Goal: Task Accomplishment & Management: Complete application form

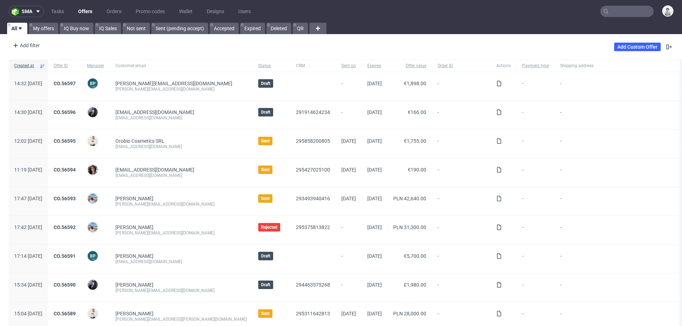
click at [615, 11] on input "text" at bounding box center [627, 11] width 53 height 11
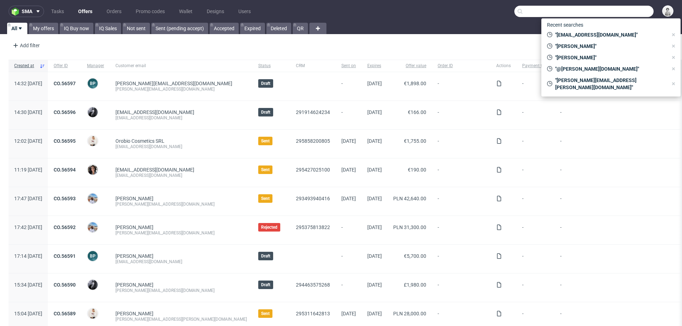
paste input "[EMAIL_ADDRESS][DOMAIN_NAME]"
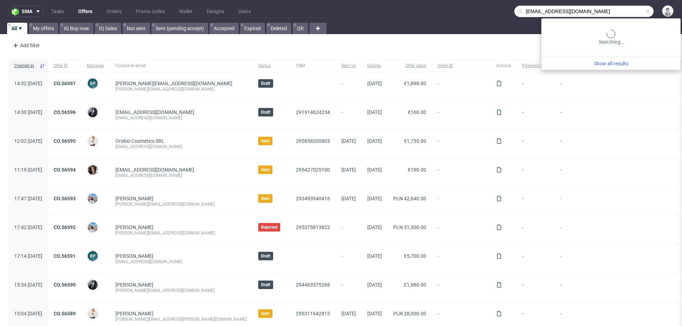
type input "[EMAIL_ADDRESS][DOMAIN_NAME]"
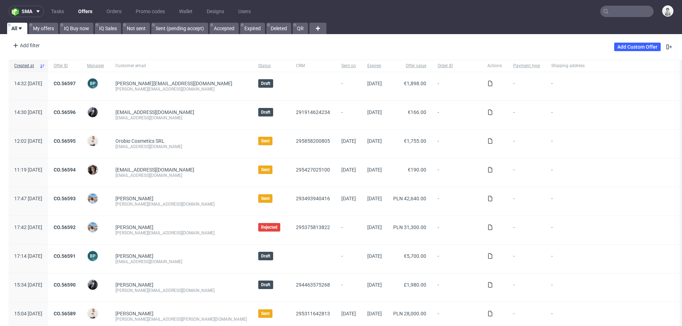
click at [635, 51] on div "Add Custom Offer" at bounding box center [643, 46] width 59 height 11
click at [637, 46] on link "Add Custom Offer" at bounding box center [637, 47] width 47 height 9
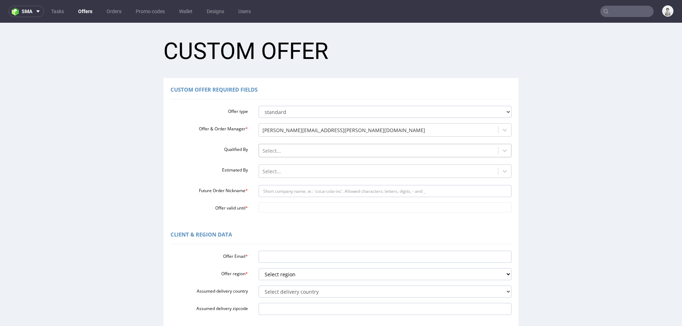
click at [344, 150] on div at bounding box center [379, 151] width 232 height 9
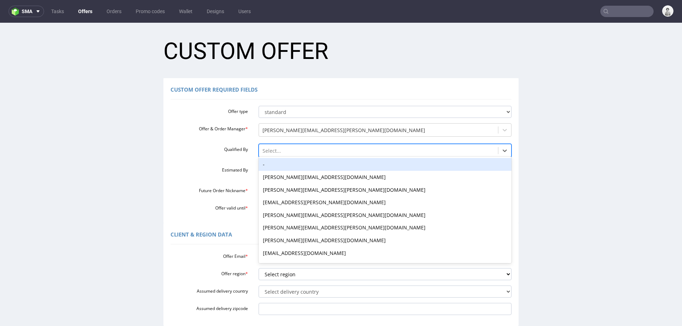
click at [329, 167] on div "-" at bounding box center [385, 164] width 253 height 13
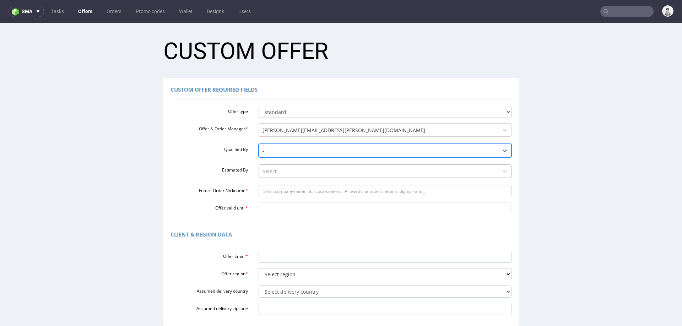
click at [324, 173] on div at bounding box center [379, 171] width 232 height 9
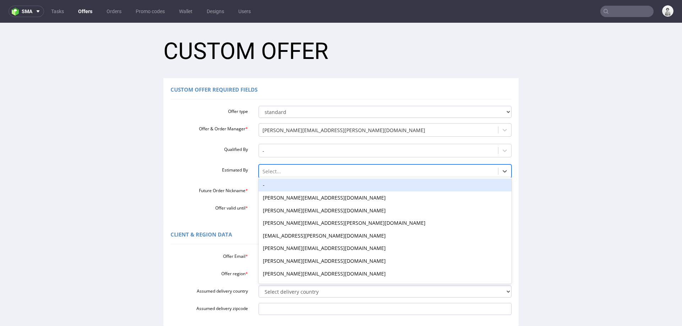
click at [319, 187] on div "-" at bounding box center [385, 185] width 253 height 13
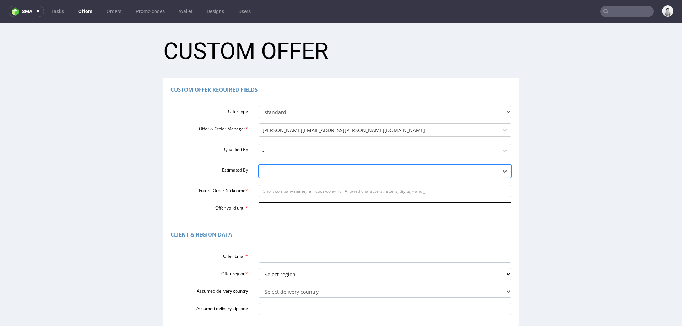
click at [312, 206] on input "Offer valid until *" at bounding box center [385, 208] width 253 height 10
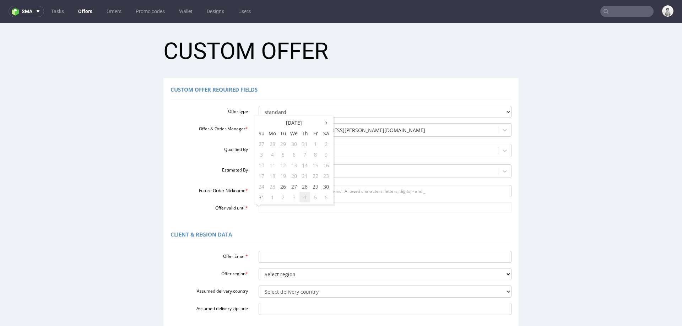
click at [300, 198] on td "4" at bounding box center [305, 197] width 11 height 11
type input "[DATE]"
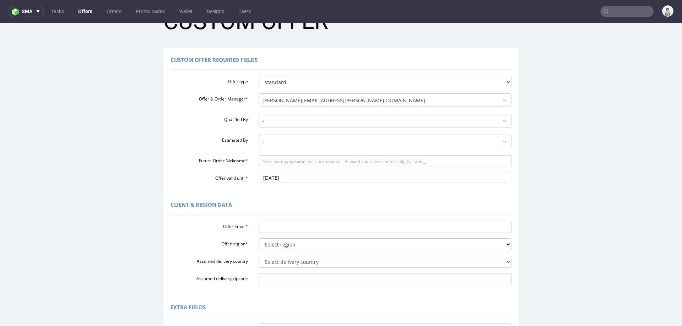
scroll to position [31, 0]
click at [291, 228] on input "Offer Email *" at bounding box center [385, 226] width 253 height 12
paste input "[EMAIL_ADDRESS][DOMAIN_NAME]"
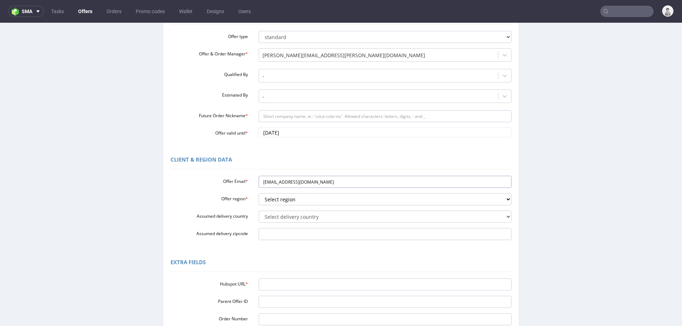
scroll to position [78, 0]
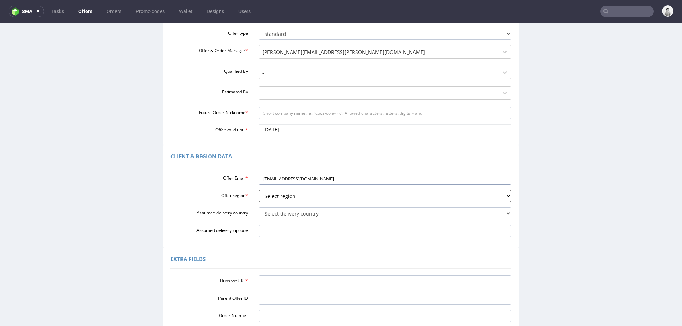
type input "[EMAIL_ADDRESS][DOMAIN_NAME]"
click at [306, 194] on select "Select region eu gb de pl fr it es" at bounding box center [385, 196] width 253 height 12
select select "eu"
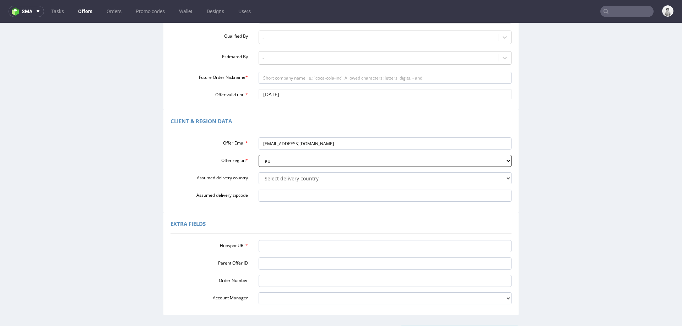
scroll to position [112, 0]
click at [320, 248] on input "Hubspot URL *" at bounding box center [385, 247] width 253 height 12
paste input "[URL][DOMAIN_NAME]"
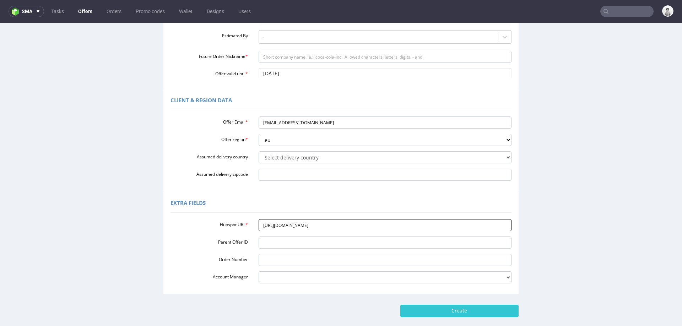
scroll to position [171, 0]
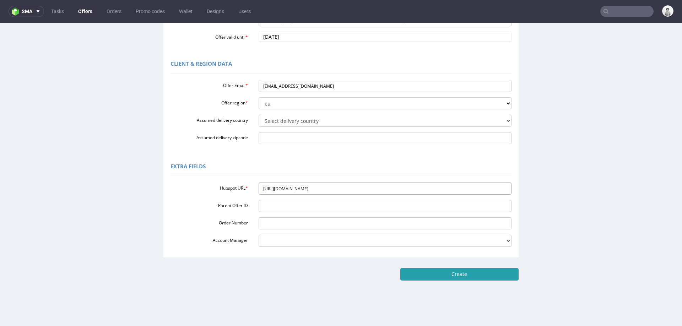
type input "[URL][DOMAIN_NAME]"
click at [458, 272] on input "Create" at bounding box center [460, 274] width 118 height 12
type input "Please wait..."
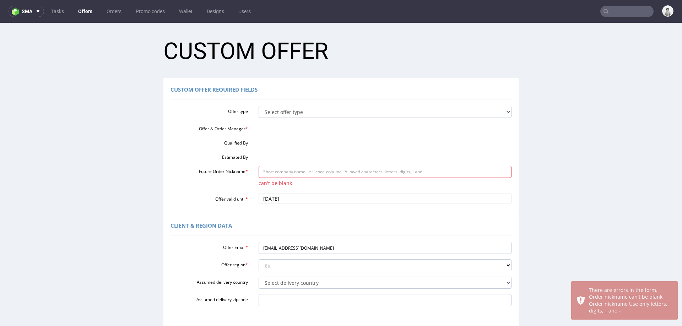
scroll to position [0, 0]
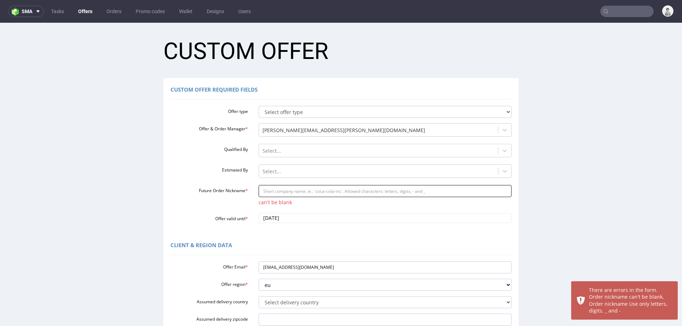
click at [365, 186] on input "Future Order Nickname *" at bounding box center [385, 191] width 253 height 12
paste input "httpsapp-eu1hubspotcomcontacts25600958record0-3284804229320"
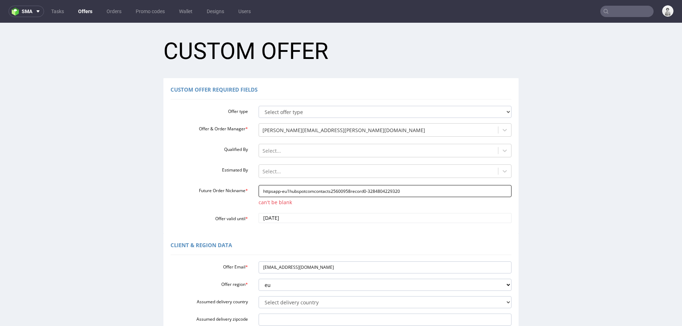
click at [272, 189] on input "httpsapp-eu1hubspotcomcontacts25600958record0-3284804229320" at bounding box center [385, 191] width 253 height 12
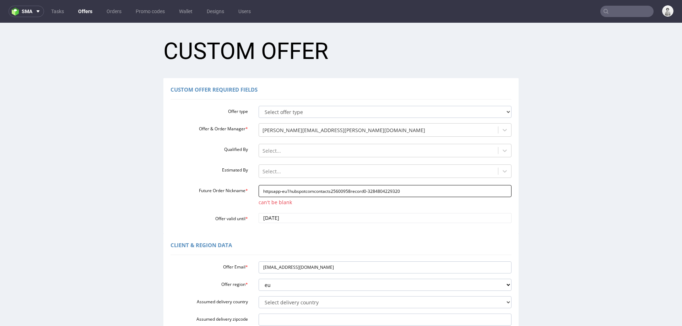
paste input "vandamova-designscom"
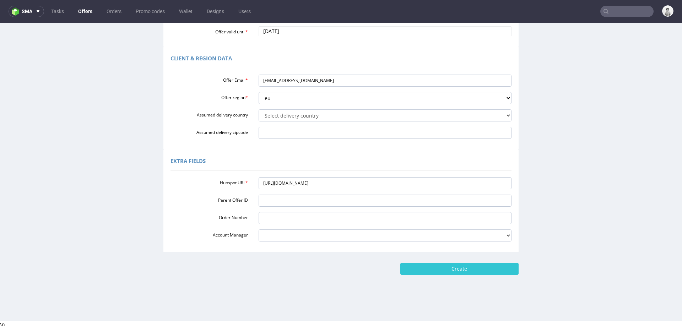
scroll to position [189, 0]
type input "vandamova-designscom"
click at [432, 267] on input "Create" at bounding box center [460, 267] width 118 height 12
type input "Please wait..."
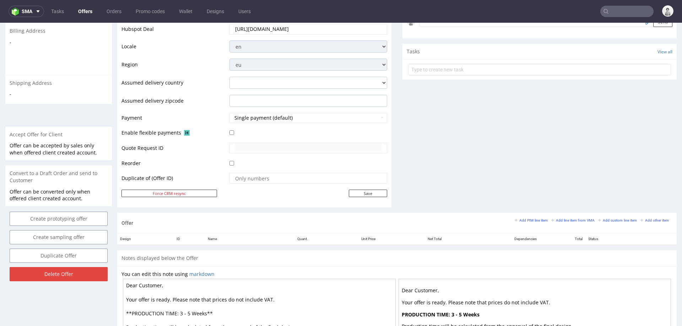
scroll to position [237, 0]
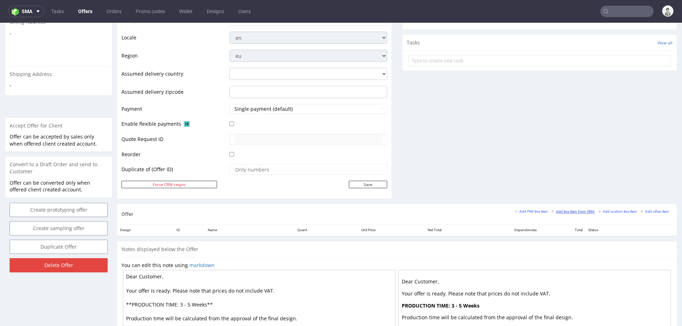
click at [567, 210] on small "Add line item from VMA" at bounding box center [573, 212] width 43 height 4
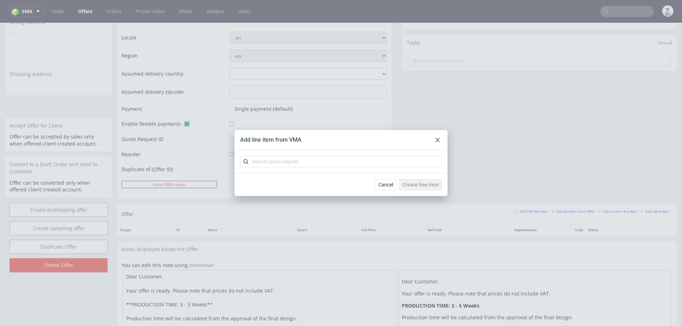
click at [435, 138] on div at bounding box center [438, 140] width 9 height 9
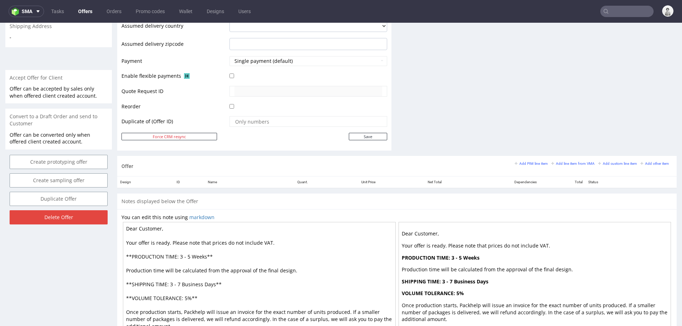
scroll to position [304, 0]
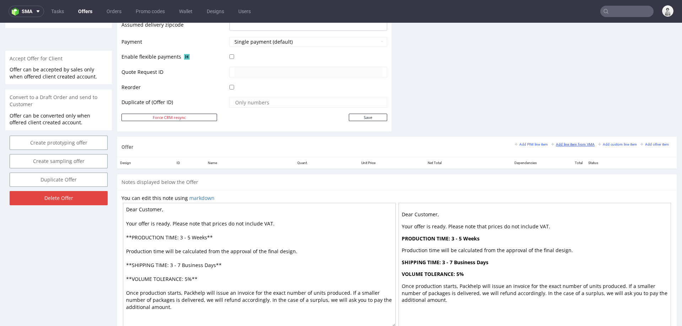
click at [573, 144] on small "Add line item from VMA" at bounding box center [573, 145] width 43 height 4
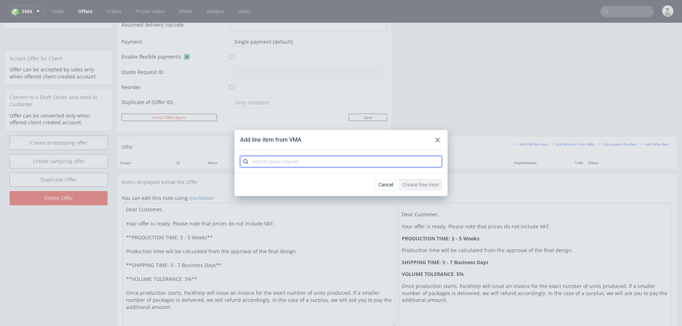
click at [346, 163] on input "text" at bounding box center [341, 161] width 202 height 11
type input "b"
type input "cbeg"
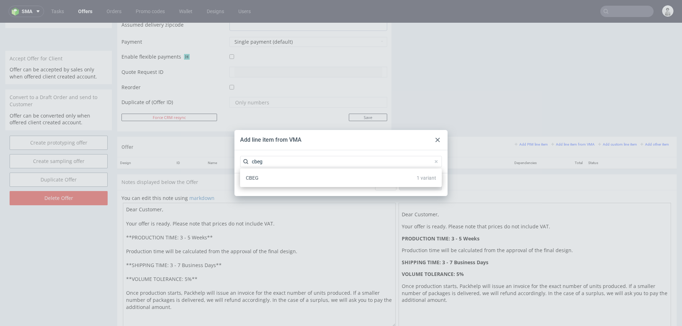
click at [299, 179] on div "CBEG 1 variant" at bounding box center [341, 178] width 196 height 13
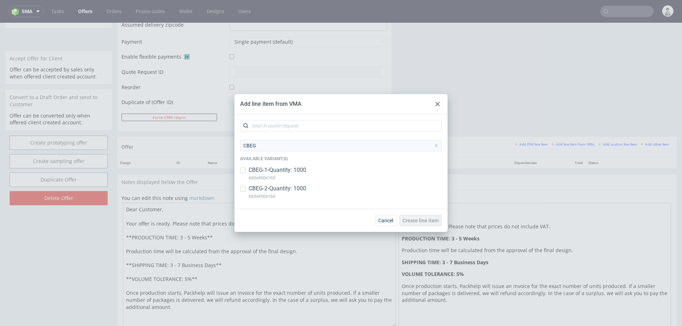
click at [281, 171] on p "CBEG-1 • Quantity: 1000" at bounding box center [278, 170] width 58 height 8
checkbox input "true"
click at [265, 188] on p "CBEG-2 • Quantity: 1000" at bounding box center [278, 189] width 58 height 8
checkbox input "true"
click at [412, 223] on span "Create line item" at bounding box center [421, 220] width 36 height 5
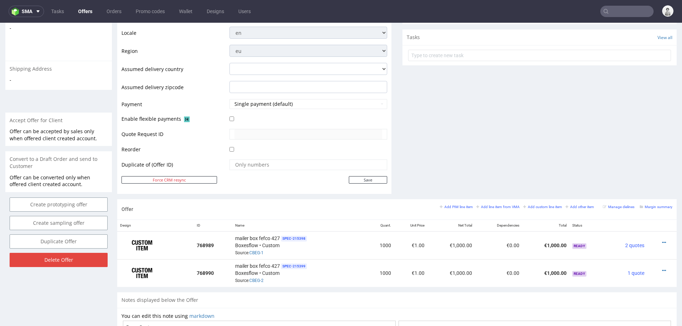
scroll to position [284, 0]
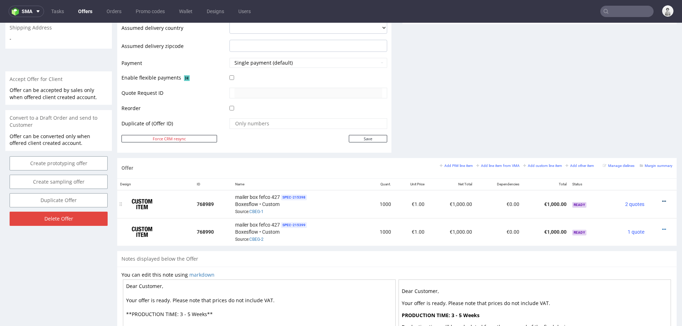
click at [662, 199] on icon at bounding box center [664, 201] width 4 height 5
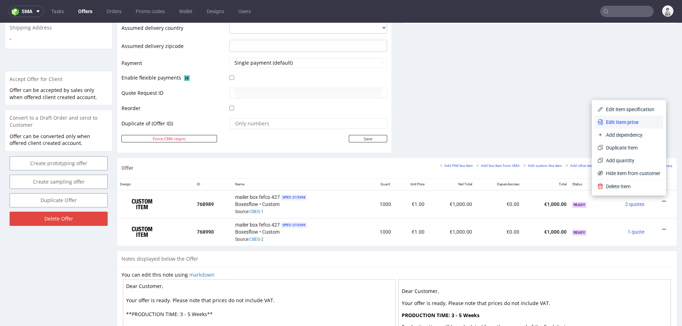
click at [632, 123] on span "Edit item price" at bounding box center [631, 122] width 57 height 7
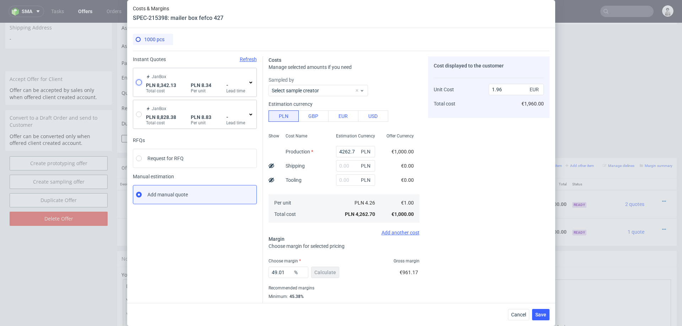
click at [140, 80] on input "radio" at bounding box center [139, 83] width 6 height 6
radio input "true"
radio input "false"
type input "3825.749999999999"
type input "4516.38"
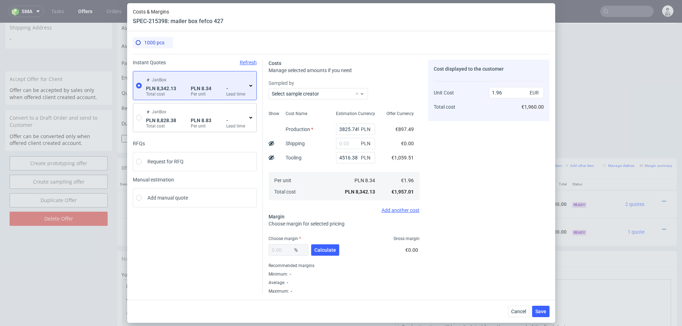
click at [250, 88] on icon at bounding box center [251, 86] width 6 height 6
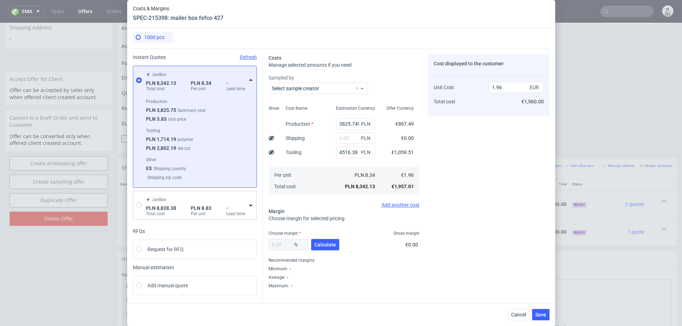
scroll to position [0, 0]
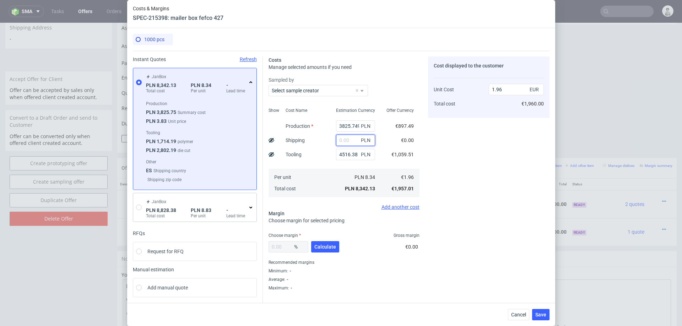
click at [346, 141] on input "text" at bounding box center [355, 140] width 39 height 11
type input "2000"
type input "2.43"
type input "2000"
click at [317, 250] on button "Calculate" at bounding box center [325, 246] width 28 height 11
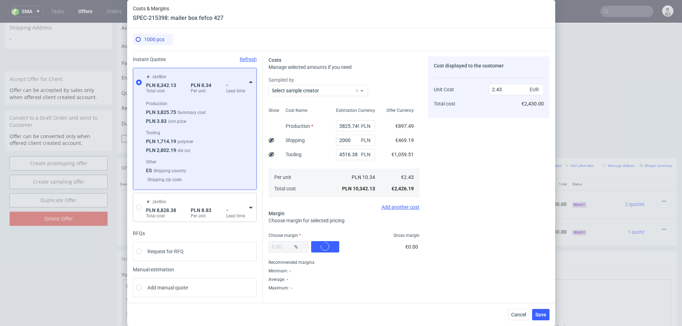
type input "33.45"
type input "3.65"
click at [290, 248] on input "33.45" at bounding box center [289, 246] width 40 height 11
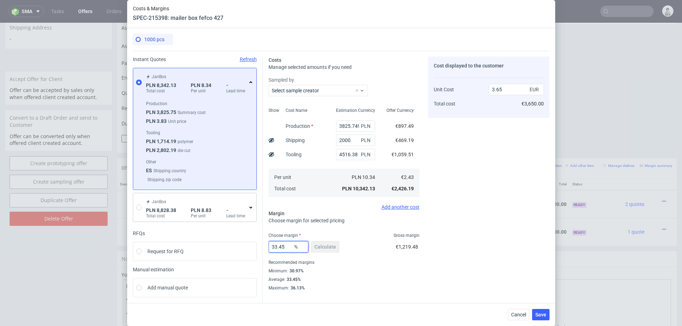
click at [290, 248] on input "33.45" at bounding box center [289, 246] width 40 height 11
type input "32"
type input "3.57"
type input "32"
click at [451, 259] on div "Cost displayed to the customer Unit Cost Total cost 3.57 EUR €3,570.00" at bounding box center [489, 174] width 122 height 235
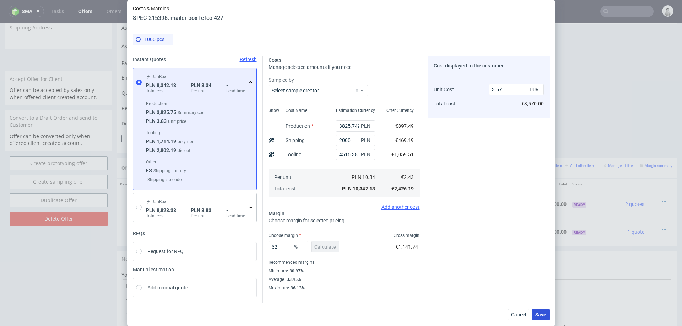
click at [544, 317] on span "Save" at bounding box center [541, 314] width 11 height 5
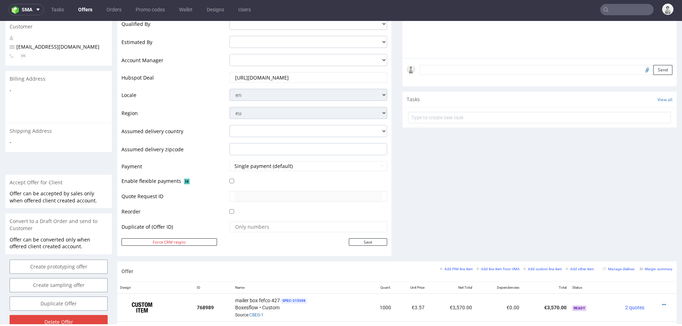
scroll to position [249, 0]
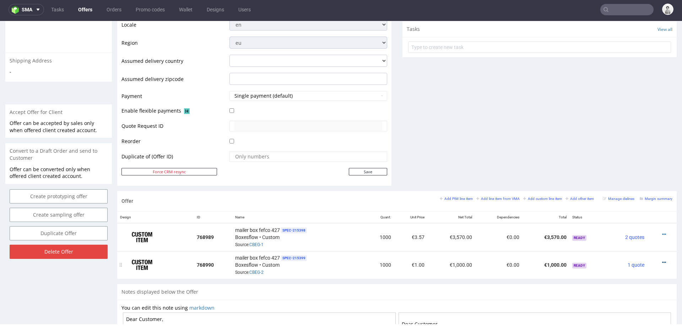
click at [662, 260] on icon at bounding box center [664, 262] width 4 height 5
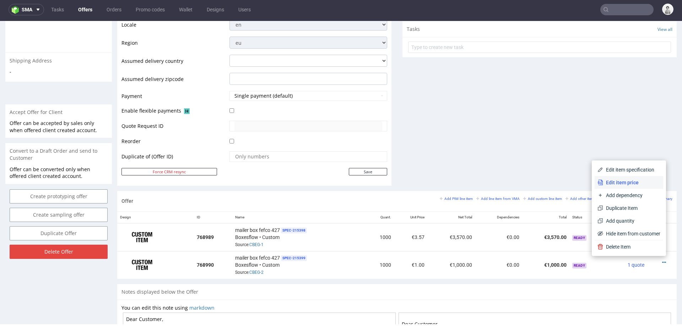
click at [637, 180] on span "Edit item price" at bounding box center [631, 182] width 57 height 7
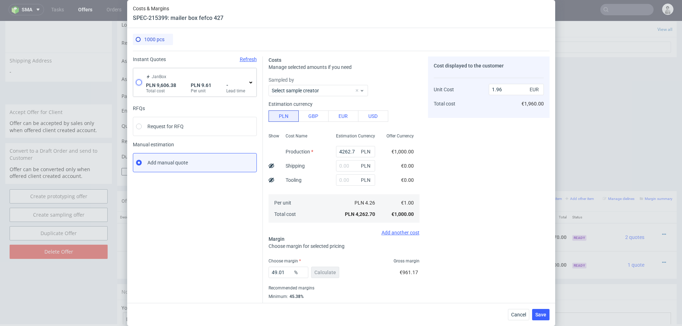
click at [140, 80] on input "radio" at bounding box center [139, 83] width 6 height 6
radio input "true"
radio input "false"
type input "5089.999999999999"
type input "4516.38"
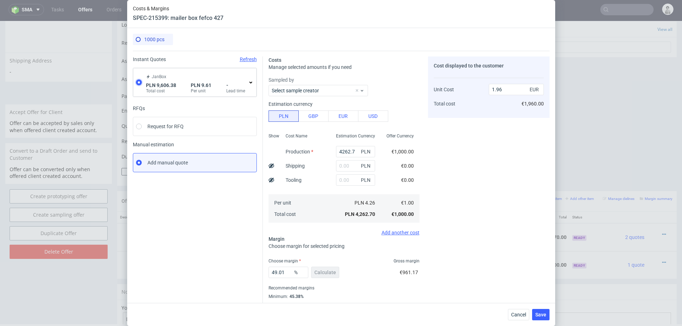
type input "2.25"
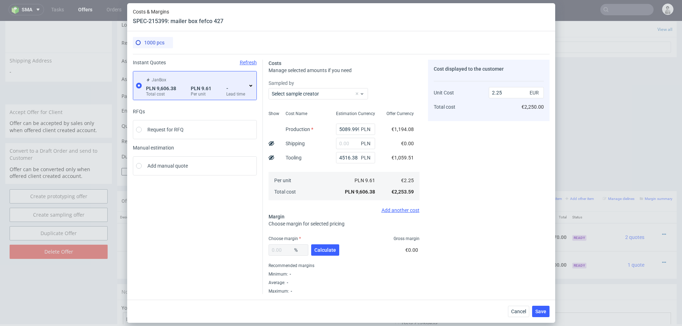
click at [250, 84] on icon at bounding box center [251, 86] width 6 height 6
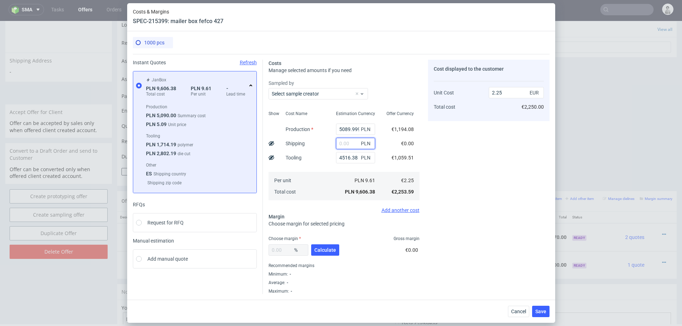
click at [349, 141] on input "text" at bounding box center [355, 143] width 39 height 11
type input "2000"
type input "2.72"
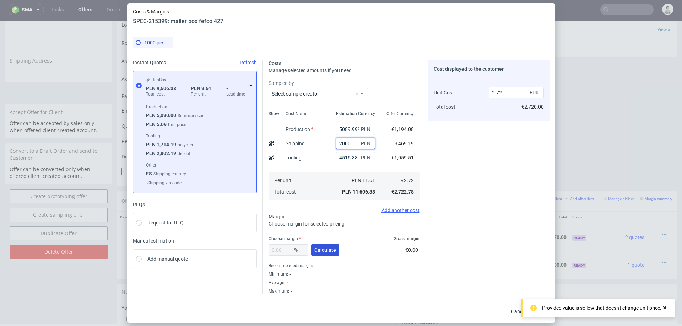
type input "2000"
click at [326, 255] on button "Calculate" at bounding box center [325, 250] width 28 height 11
click at [326, 255] on div "% Calculate" at bounding box center [305, 252] width 72 height 20
type input "32.68"
type input "4.05"
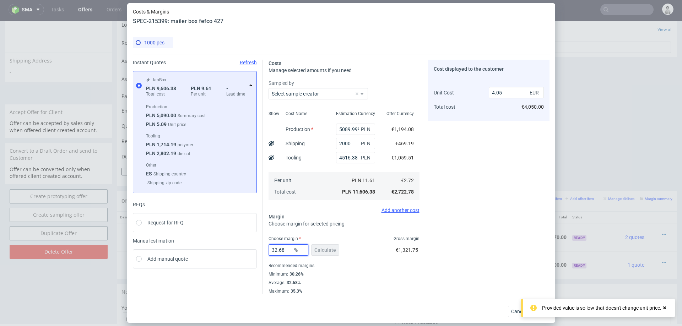
click at [288, 253] on input "32.68" at bounding box center [289, 250] width 40 height 11
type input "31"
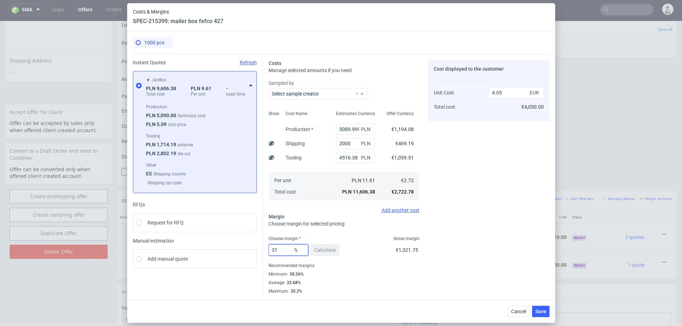
type input "3.95"
type input "31"
click at [437, 286] on div "Cost displayed to the customer Unit Cost Total cost 3.95 EUR €3,950.00" at bounding box center [489, 177] width 122 height 235
click at [545, 314] on span "Save" at bounding box center [541, 311] width 11 height 5
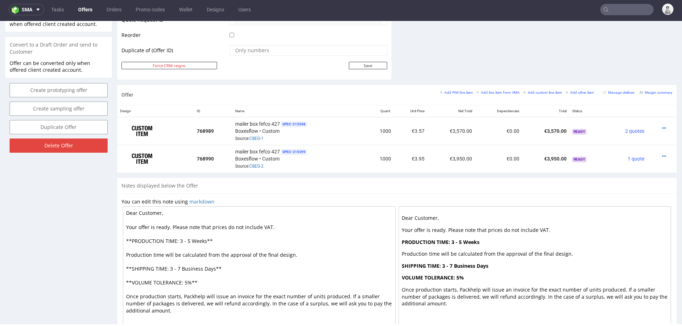
scroll to position [357, 0]
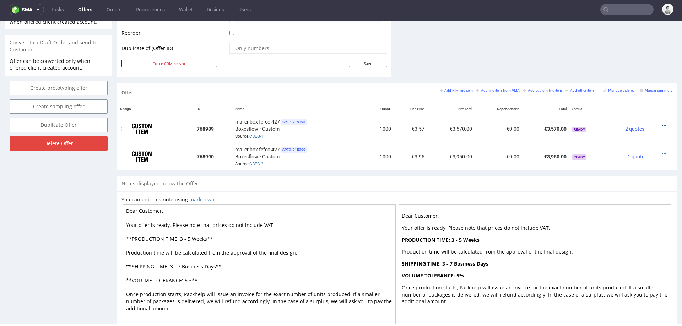
click at [662, 124] on icon at bounding box center [664, 126] width 4 height 5
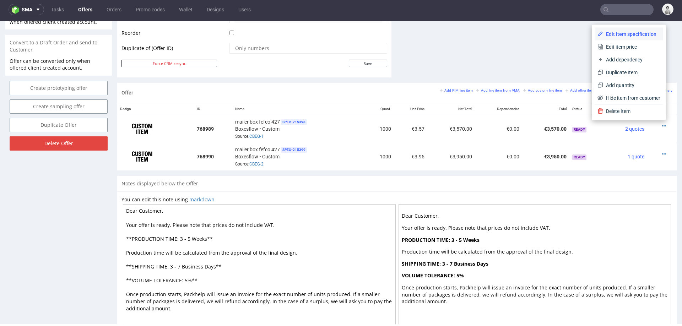
click at [623, 37] on span "Edit item specification" at bounding box center [631, 34] width 57 height 7
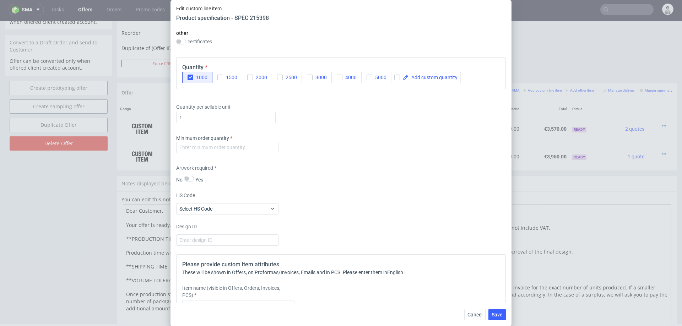
scroll to position [500, 0]
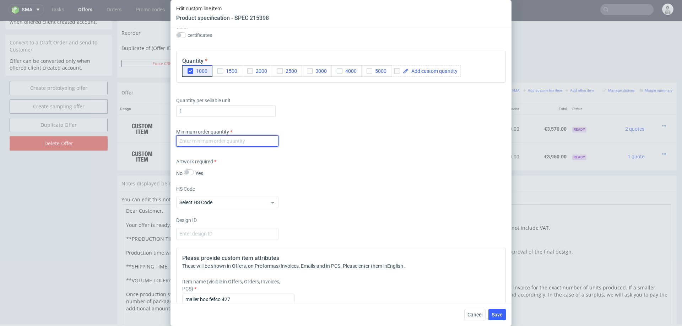
click at [260, 141] on input "number" at bounding box center [227, 140] width 102 height 11
type input "1000"
click at [336, 221] on div "Design ID" at bounding box center [341, 228] width 330 height 23
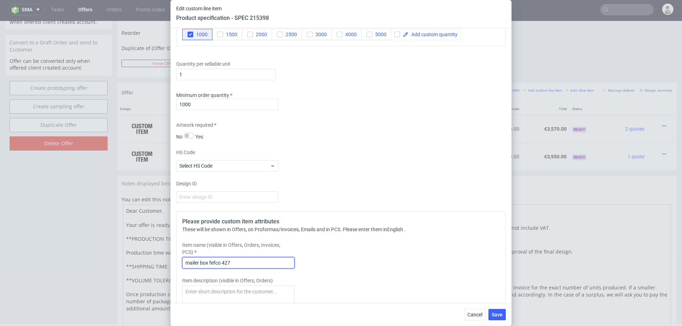
click at [271, 258] on input "mailer box fefco 427" at bounding box center [238, 262] width 112 height 11
click at [263, 265] on input "mailer box fefco 427" at bounding box center [238, 262] width 112 height 11
type input "mailer box fefco 427, FLUTE B"
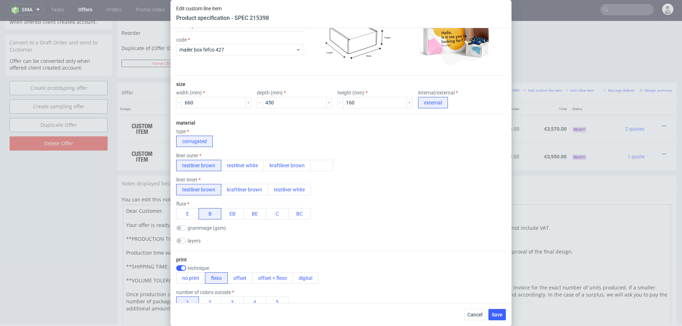
scroll to position [200, 0]
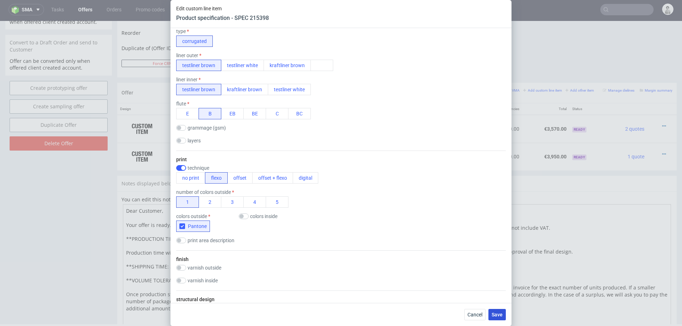
click at [498, 315] on span "Save" at bounding box center [497, 314] width 11 height 5
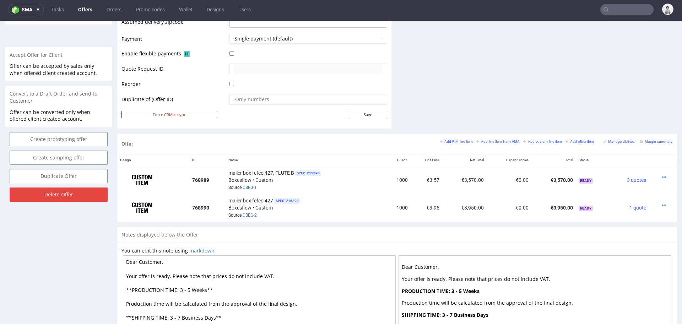
scroll to position [308, 0]
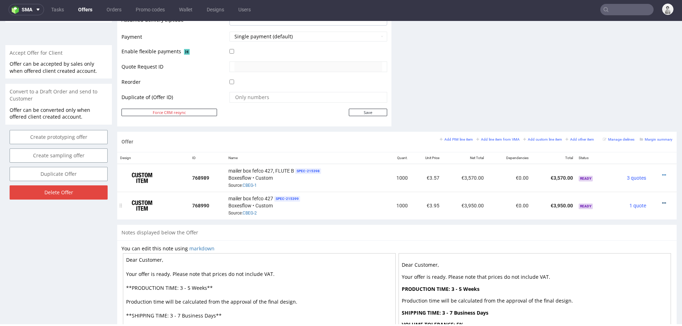
click at [662, 201] on icon at bounding box center [664, 203] width 4 height 5
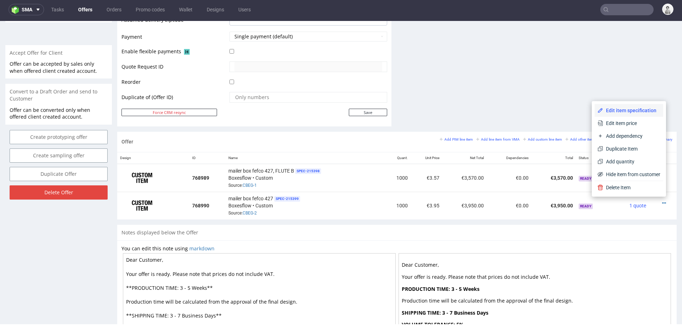
click at [607, 111] on span "Edit item specification" at bounding box center [631, 110] width 57 height 7
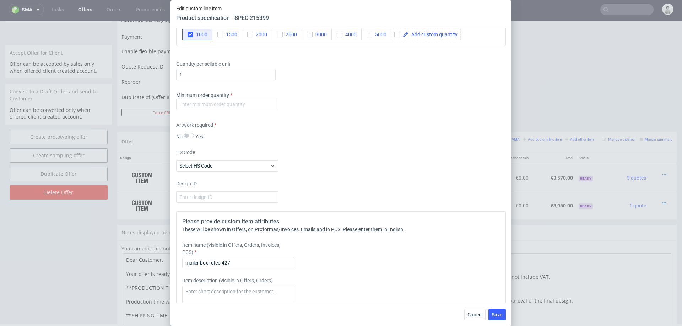
scroll to position [538, 0]
click at [256, 260] on input "mailer box fefco 427" at bounding box center [238, 261] width 112 height 11
type input "mailer box fefco 427, FLUTE EB"
click at [494, 313] on span "Save" at bounding box center [497, 314] width 11 height 5
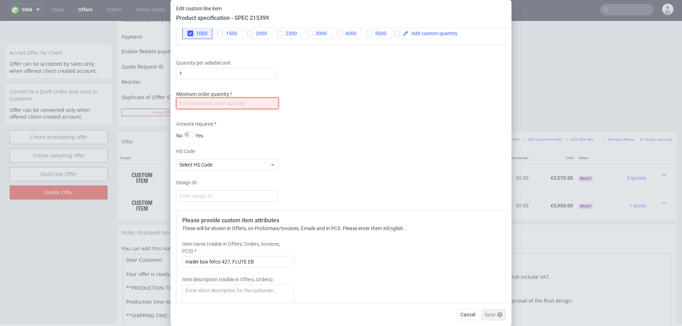
click at [233, 103] on input "number" at bounding box center [227, 103] width 102 height 11
type input "1000"
click at [498, 317] on span "Save" at bounding box center [497, 314] width 11 height 5
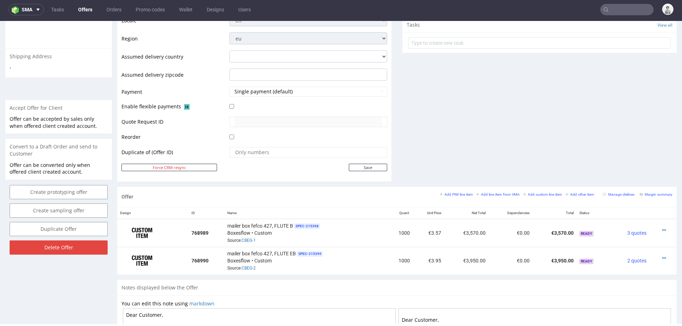
scroll to position [256, 0]
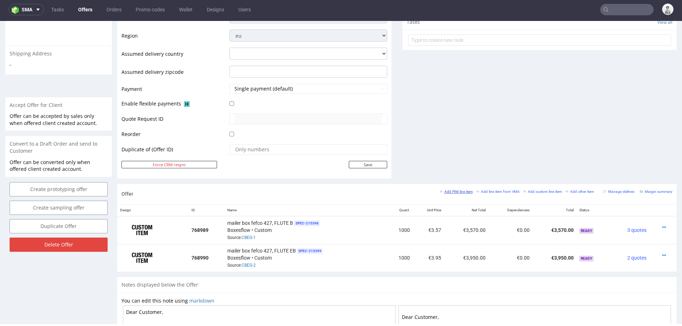
click at [452, 190] on small "Add PIM line item" at bounding box center [456, 192] width 33 height 4
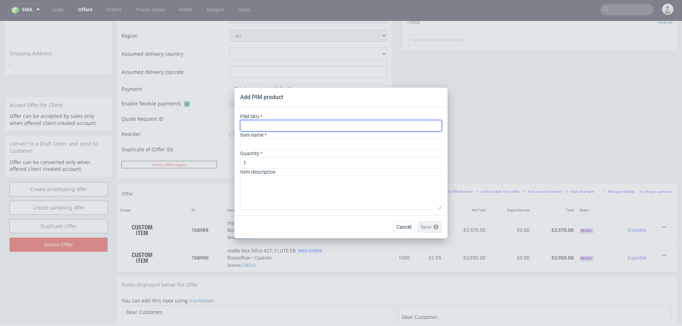
click at [322, 124] on input "text" at bounding box center [341, 125] width 202 height 11
paste input "label--circle-label--4--paper-mid-gloss--print-indigo-color--none"
type input "label--circle-label--4--paper-mid-gloss--print-indigo-color--none"
type input "Label"
type input "label--circle-label--4--paper-mid-gloss--print-indigo-color--none"
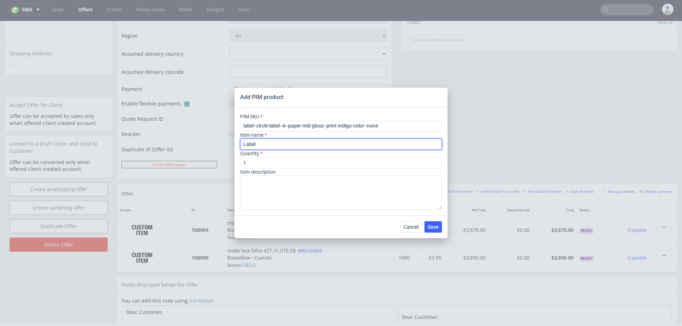
click at [294, 146] on input "Label" at bounding box center [341, 144] width 202 height 11
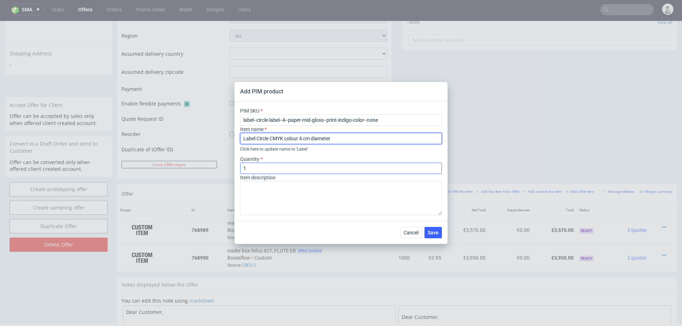
type input "Label Circle CMYK colour 4 cm diameter"
click at [281, 166] on input "1" at bounding box center [341, 168] width 202 height 11
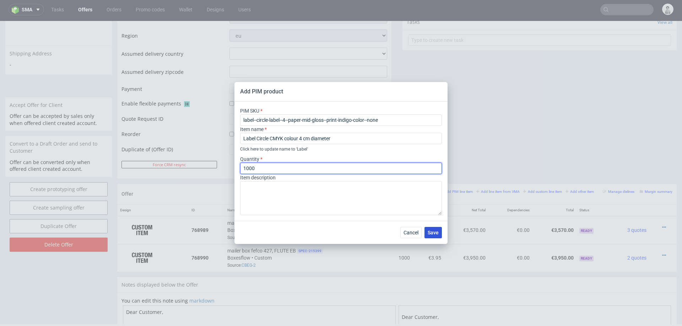
type input "1000"
click at [433, 235] on span "Save" at bounding box center [433, 232] width 11 height 5
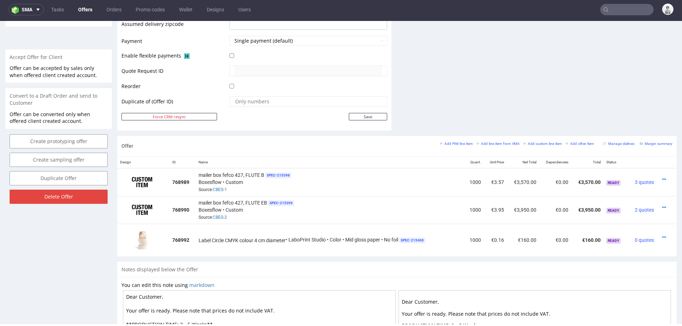
scroll to position [305, 0]
click at [459, 141] on small "Add PIM line item" at bounding box center [456, 143] width 33 height 4
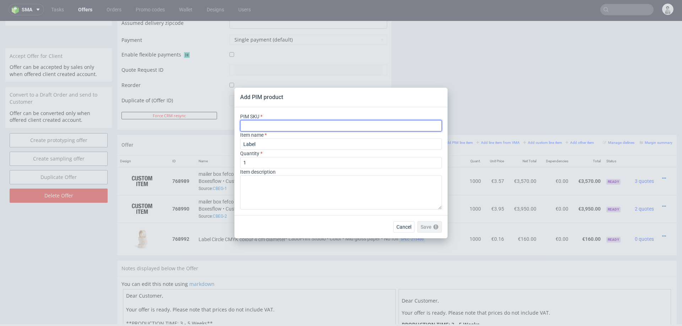
click at [351, 130] on input "text" at bounding box center [341, 125] width 202 height 11
paste input "ph-424-5966"
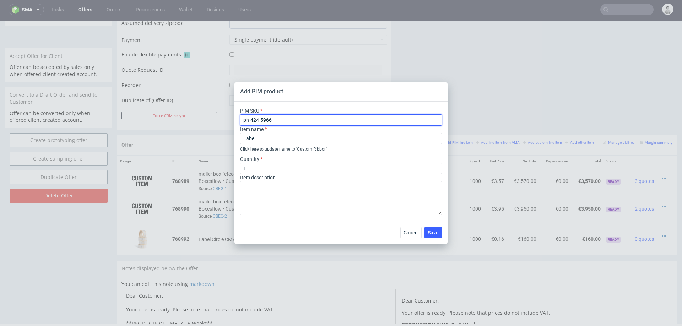
type input "ph-424-5966"
click at [356, 99] on div "Add PIM product" at bounding box center [341, 92] width 213 height 20
click at [411, 233] on span "Cancel" at bounding box center [411, 232] width 15 height 5
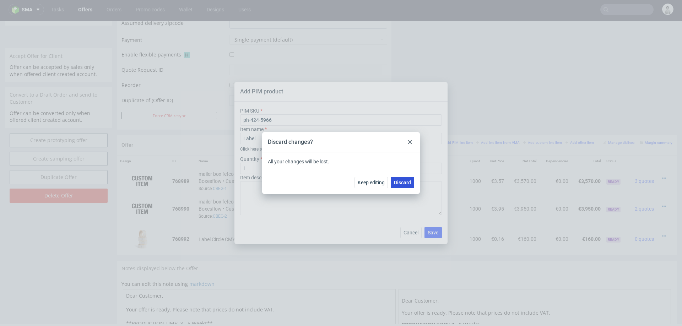
click at [407, 186] on button "Discard" at bounding box center [402, 182] width 23 height 11
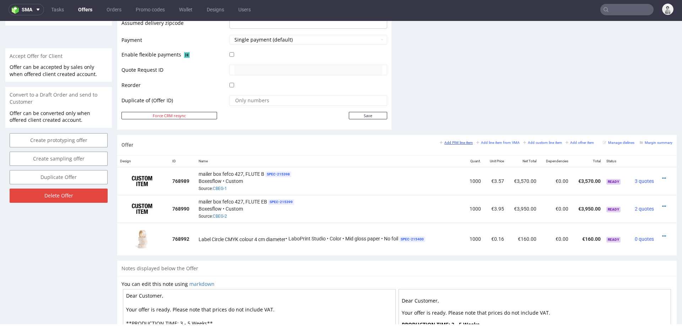
click at [446, 141] on small "Add PIM line item" at bounding box center [456, 143] width 33 height 4
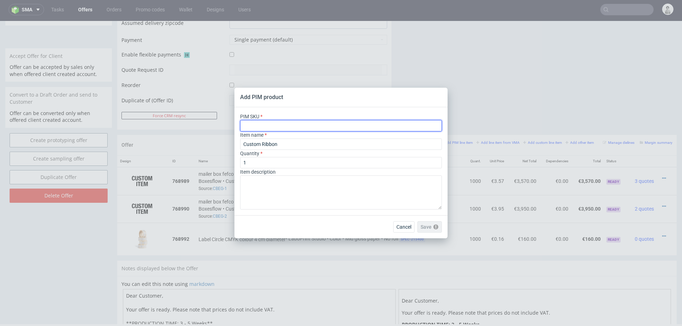
click at [392, 123] on input "text" at bounding box center [341, 125] width 202 height 11
paste input "ph-424-5966"
type input "ph-424-5966"
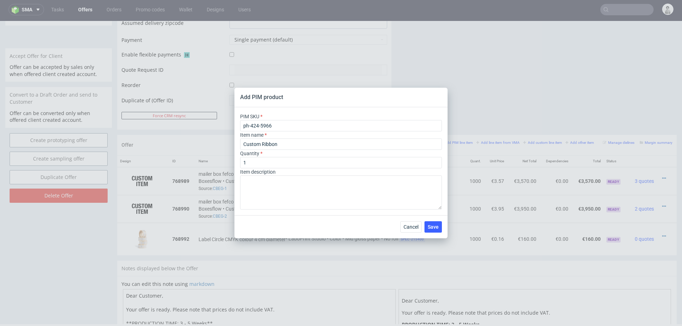
click at [392, 107] on div "Add PIM product" at bounding box center [341, 98] width 213 height 20
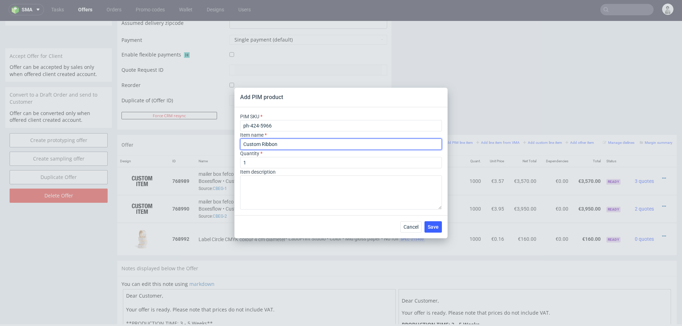
click at [344, 146] on input "Custom Ribbon" at bounding box center [341, 144] width 202 height 11
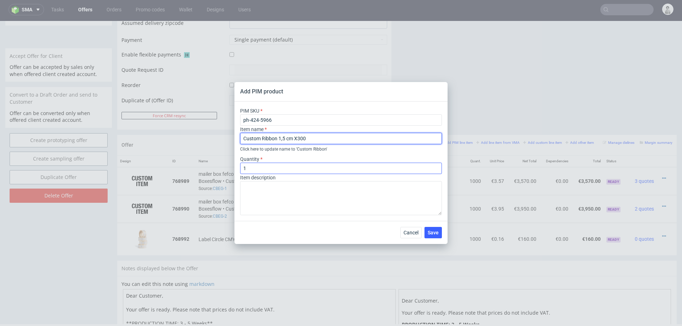
type input "Custom Ribbon 1,5 cm X300"
click at [312, 166] on input "1" at bounding box center [341, 168] width 202 height 11
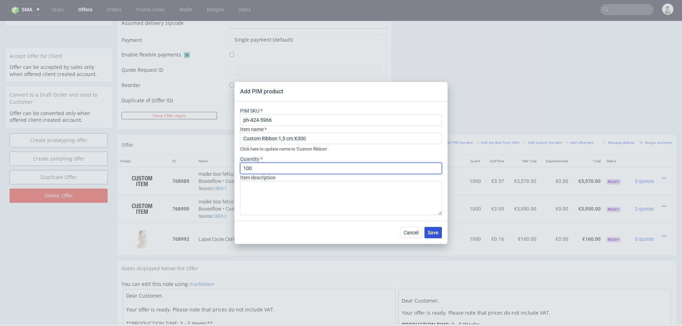
type input "100"
click at [438, 231] on span "Save" at bounding box center [433, 232] width 11 height 5
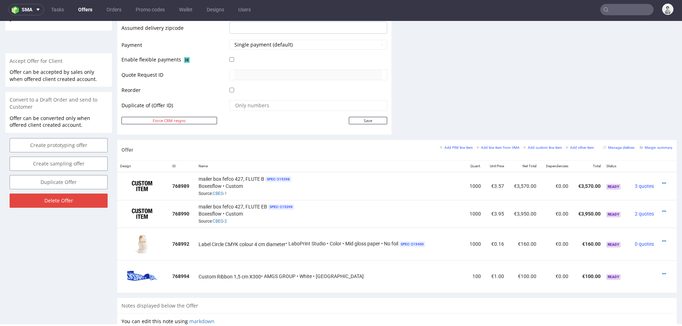
scroll to position [301, 0]
click at [662, 271] on icon at bounding box center [664, 273] width 4 height 5
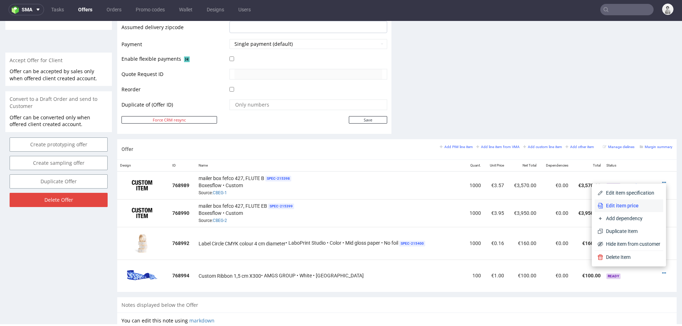
click at [614, 206] on span "Edit item price" at bounding box center [631, 205] width 57 height 7
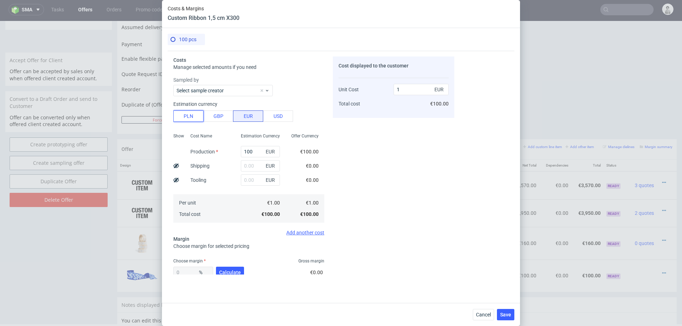
click at [196, 112] on button "PLN" at bounding box center [188, 116] width 30 height 11
type input "0.23"
click at [252, 154] on input "100" at bounding box center [260, 151] width 39 height 11
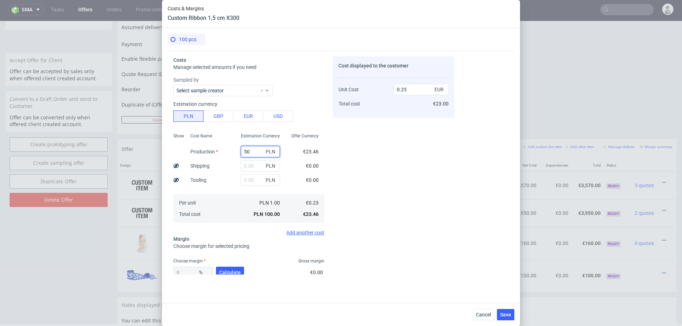
type input "505"
type input "1.18"
type input "505"
click at [446, 145] on div "Cost displayed to the customer Unit Cost Total cost 1.18 EUR €118.00" at bounding box center [394, 166] width 122 height 218
click at [218, 270] on button "Calculate" at bounding box center [230, 272] width 28 height 11
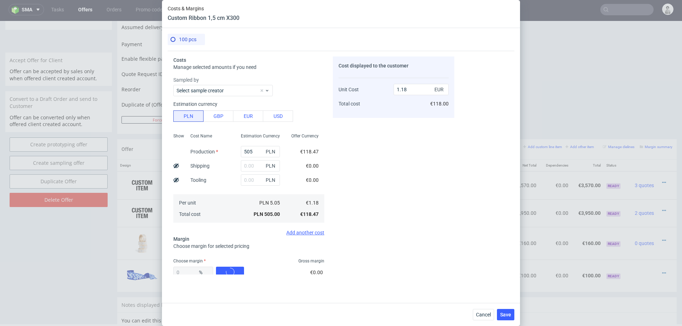
type input "53.56"
type input "2.55"
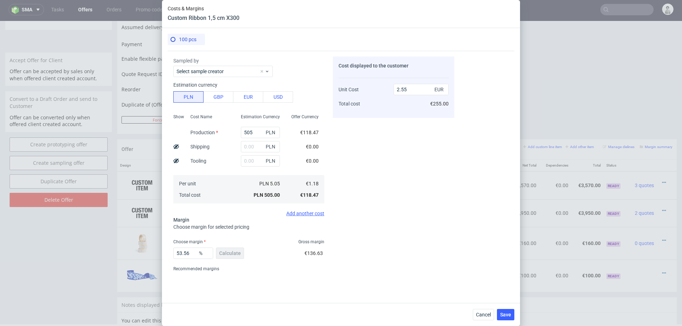
scroll to position [42, 0]
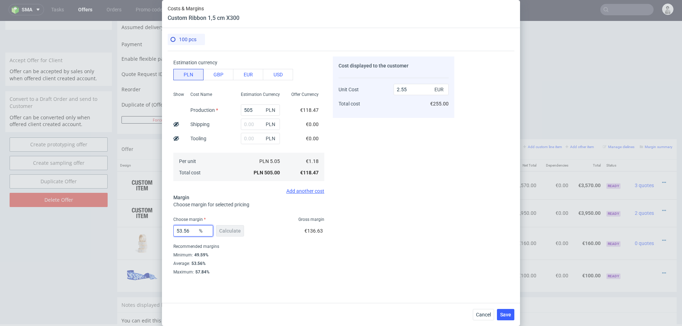
click at [186, 234] on input "53.56" at bounding box center [193, 230] width 40 height 11
type input "30"
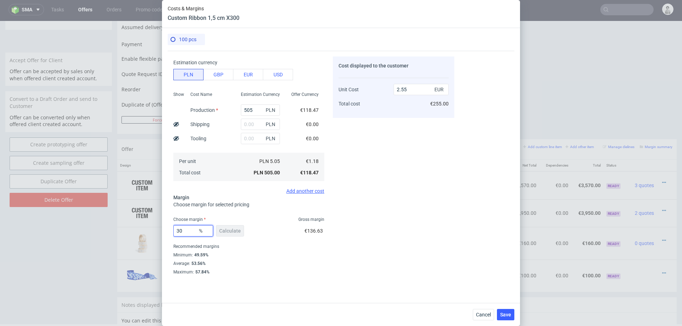
type input "1.69"
type input "30"
click at [379, 208] on div "Cost displayed to the customer Unit Cost Total cost 1.69 EUR €169.00" at bounding box center [394, 166] width 122 height 218
click at [484, 312] on span "Cancel" at bounding box center [483, 314] width 15 height 5
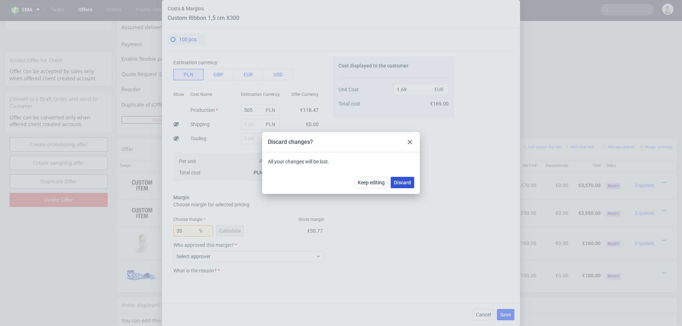
click at [405, 182] on span "Discard" at bounding box center [402, 182] width 17 height 5
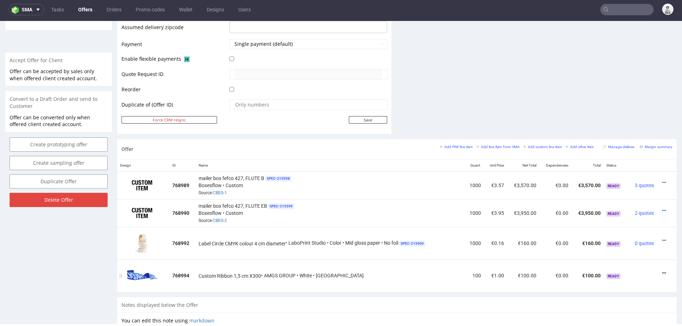
click at [662, 271] on icon at bounding box center [664, 273] width 4 height 5
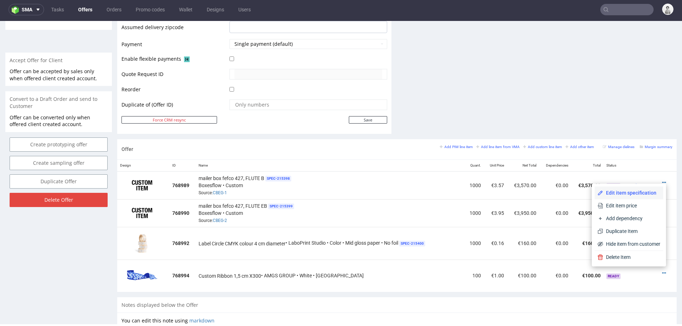
click at [624, 195] on span "Edit item specification" at bounding box center [631, 192] width 57 height 7
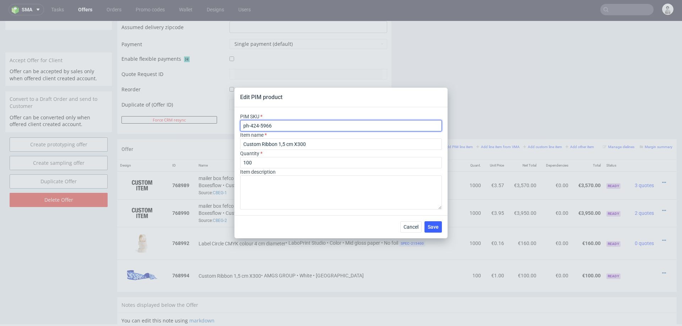
click at [348, 128] on input "ph-424-5966" at bounding box center [341, 125] width 202 height 11
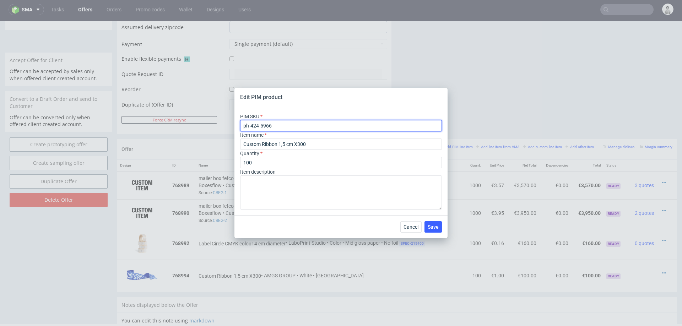
paste input "71"
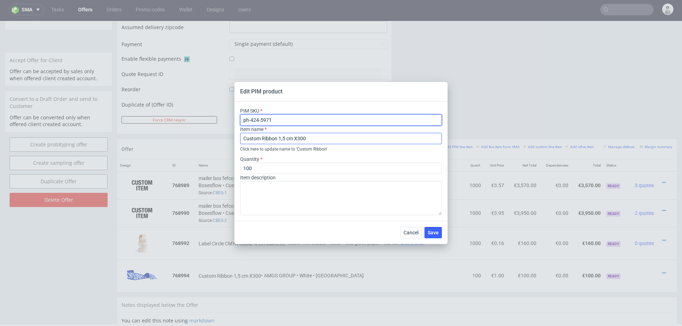
type input "ph-424-5971"
drag, startPoint x: 280, startPoint y: 138, endPoint x: 285, endPoint y: 139, distance: 5.0
click at [279, 138] on input "Custom Ribbon 1,5 cm X300" at bounding box center [341, 138] width 202 height 11
type input "Custom Ribbon 2,5 cm X300"
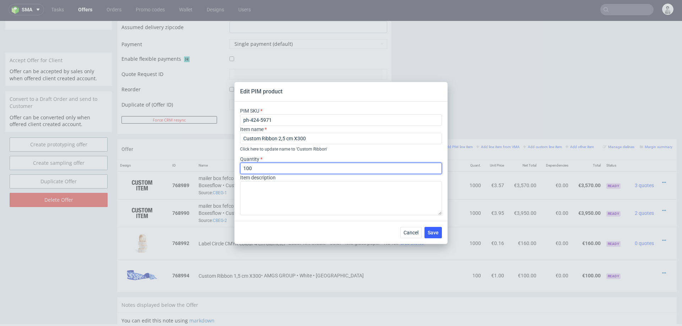
click at [279, 166] on input "100" at bounding box center [341, 168] width 202 height 11
type input "10"
click at [328, 227] on div "Cancel Save" at bounding box center [341, 232] width 213 height 23
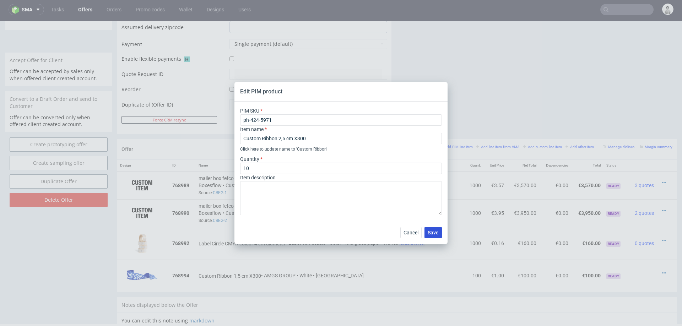
click at [435, 231] on span "Save" at bounding box center [433, 232] width 11 height 5
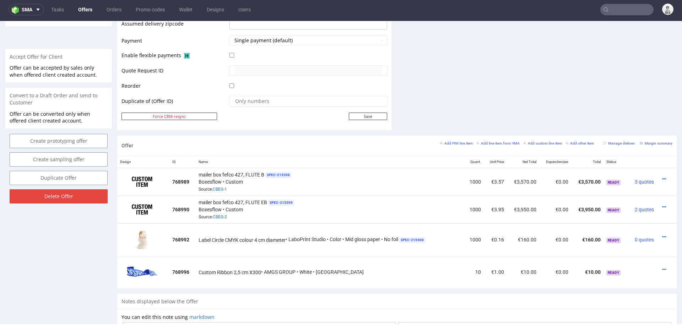
scroll to position [308, 0]
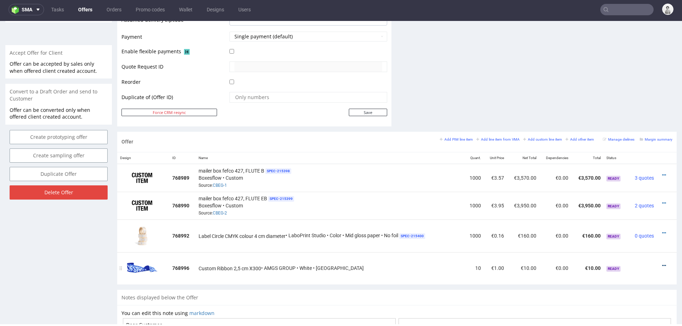
click at [662, 263] on icon at bounding box center [664, 265] width 4 height 5
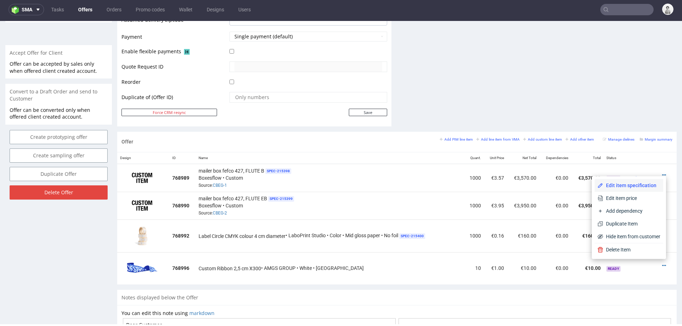
click at [636, 183] on span "Edit item specification" at bounding box center [631, 185] width 57 height 7
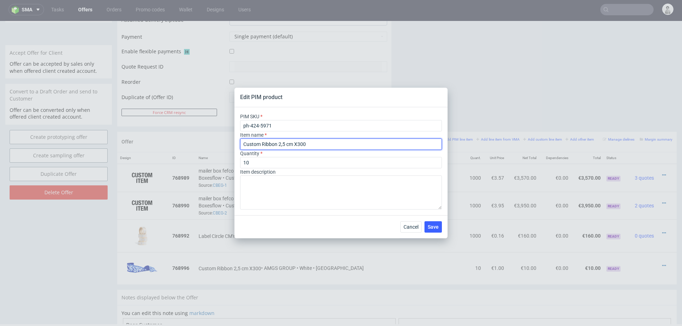
click at [286, 144] on input "Custom Ribbon 2,5 cm X300" at bounding box center [341, 144] width 202 height 11
type input "Custom Ribbon 2,cm X300"
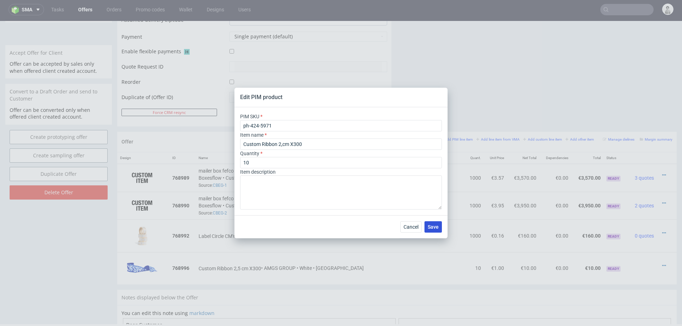
click at [435, 226] on span "Save" at bounding box center [433, 227] width 11 height 5
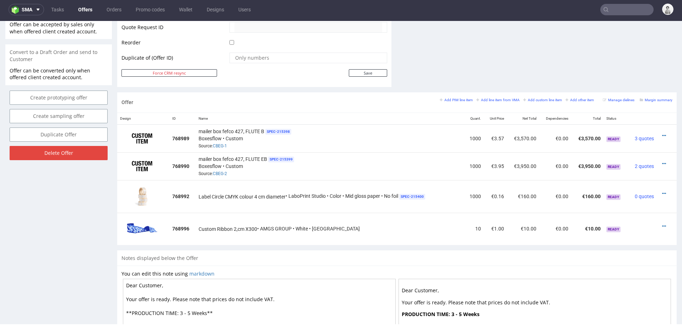
scroll to position [348, 0]
click at [662, 224] on icon at bounding box center [664, 226] width 4 height 5
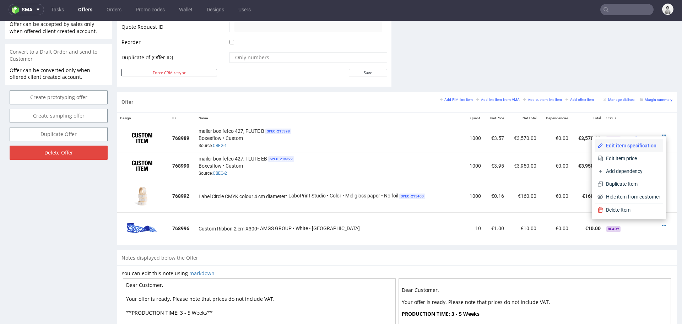
click at [627, 146] on span "Edit item specification" at bounding box center [631, 145] width 57 height 7
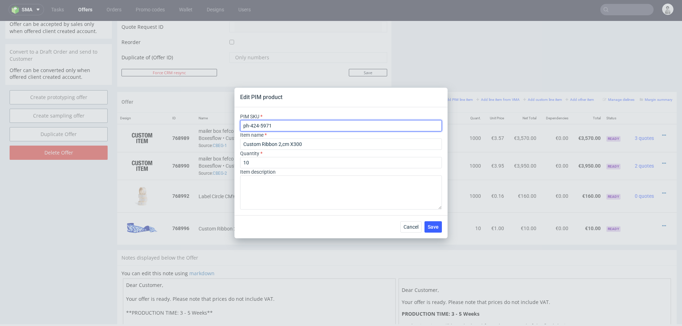
click at [302, 122] on input "ph-424-5971" at bounding box center [341, 125] width 202 height 11
paste input "4"
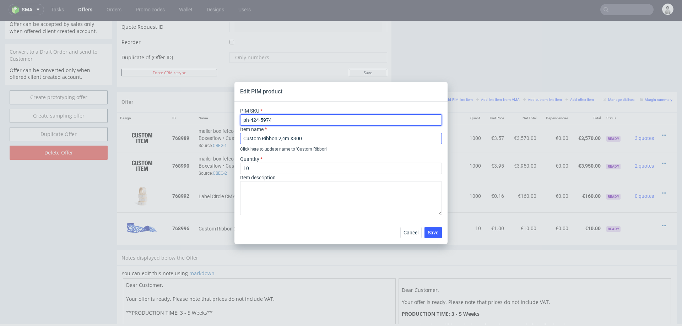
type input "ph-424-5974"
click at [310, 136] on input "Custom Ribbon 2,cm X300" at bounding box center [341, 138] width 202 height 11
type input "Custom Ribbon 2,cm X 2500 lm"
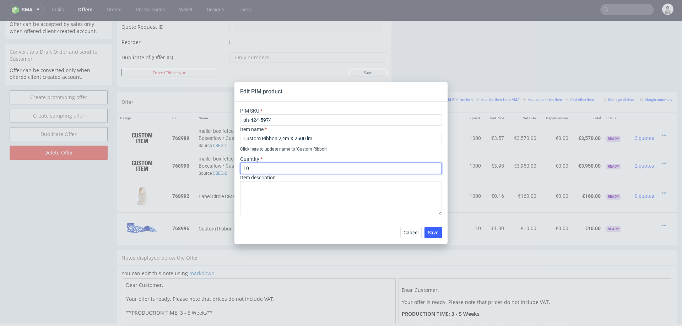
click at [286, 169] on input "10" at bounding box center [341, 168] width 202 height 11
type input "1"
click at [435, 239] on div "Cancel Save" at bounding box center [341, 232] width 213 height 23
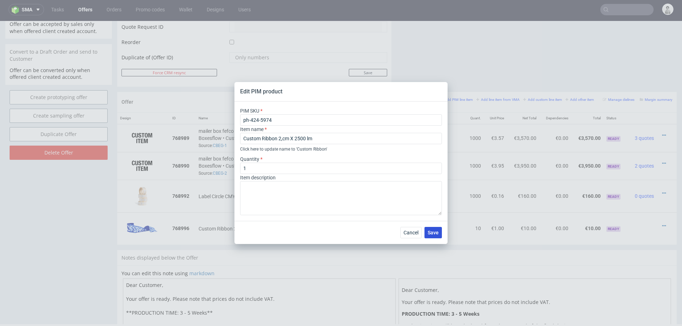
click at [436, 232] on span "Save" at bounding box center [433, 232] width 11 height 5
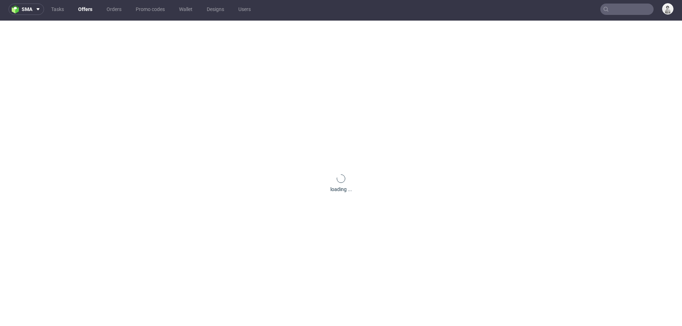
scroll to position [0, 0]
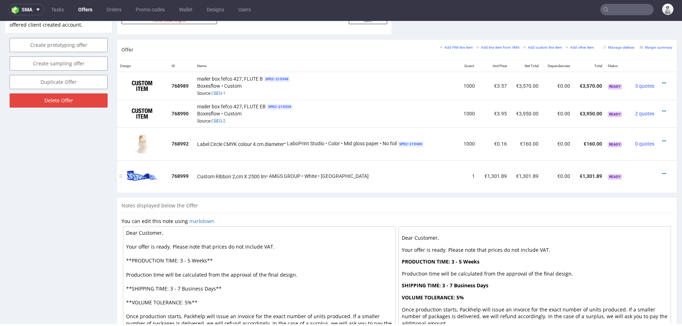
scroll to position [400, 0]
click at [450, 47] on small "Add PIM line item" at bounding box center [456, 48] width 33 height 4
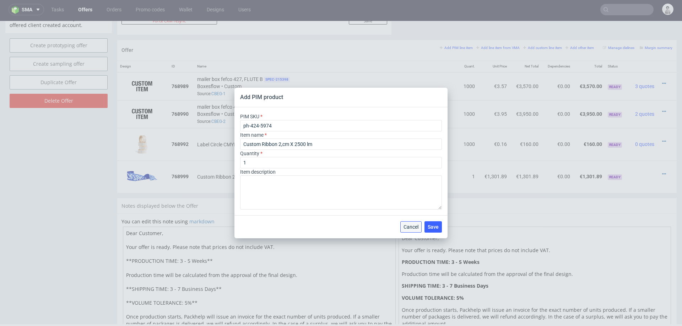
click at [410, 227] on span "Cancel" at bounding box center [411, 227] width 15 height 5
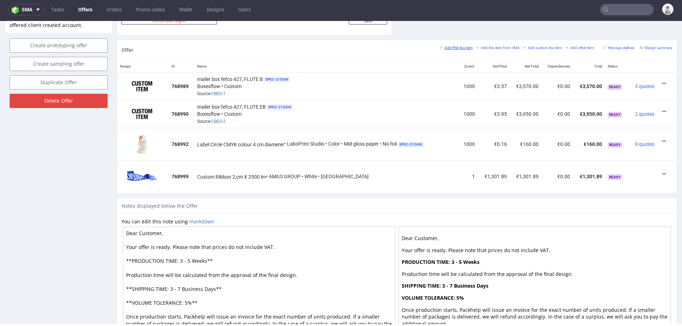
click at [445, 46] on small "Add PIM line item" at bounding box center [456, 48] width 33 height 4
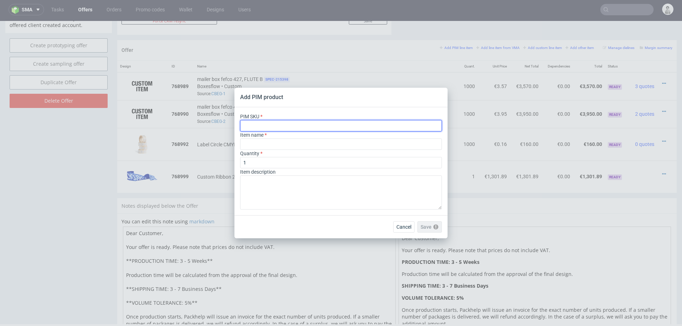
click at [348, 129] on input "text" at bounding box center [341, 125] width 202 height 11
paste input "ph-281-14600"
type input "ph-281-14600"
type input "Custom Tissue Paper"
type input "ph-281-14600"
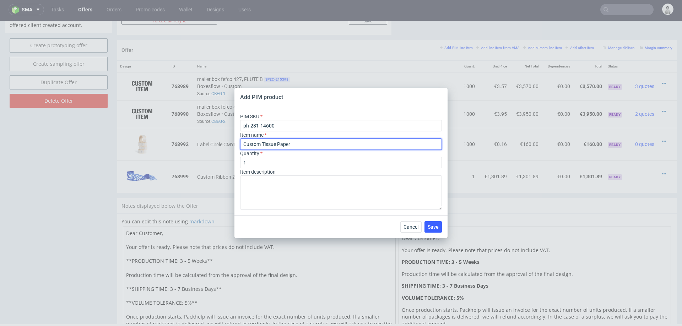
click at [326, 140] on input "Custom Tissue Paper" at bounding box center [341, 144] width 202 height 11
click at [325, 147] on input "Custom Tissue Paper" at bounding box center [341, 144] width 202 height 11
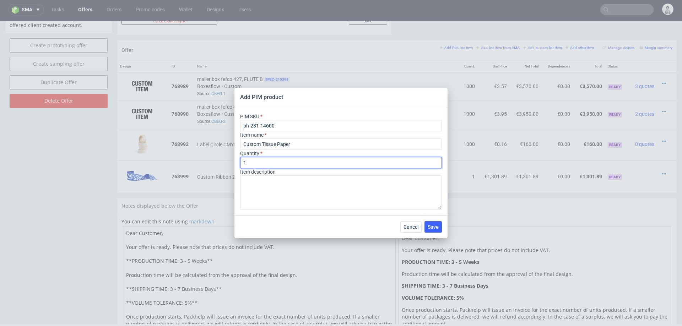
click at [279, 164] on input "1" at bounding box center [341, 162] width 202 height 11
type input "1000"
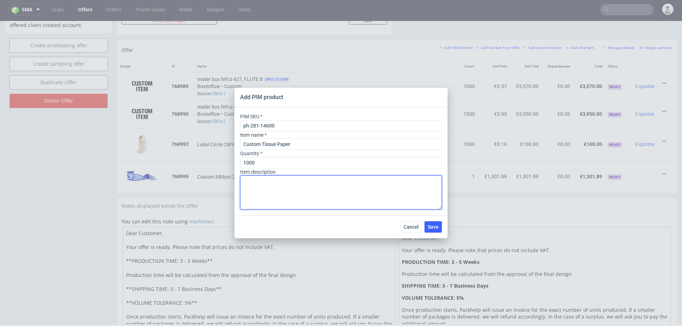
click at [271, 188] on textarea at bounding box center [341, 193] width 202 height 34
type textarea "Once colour CMYK ( up to 20% print coverage of the paper) Premium 35 gsm Size 7…"
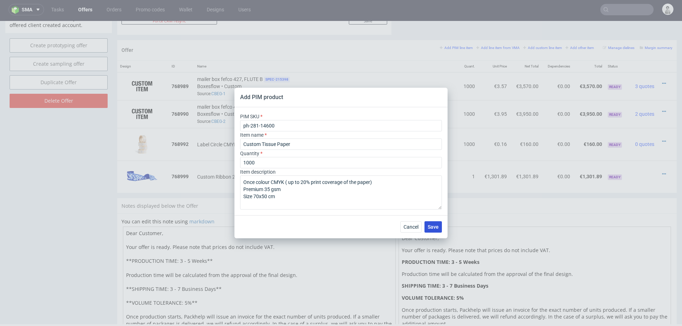
click at [435, 229] on span "Save" at bounding box center [433, 227] width 11 height 5
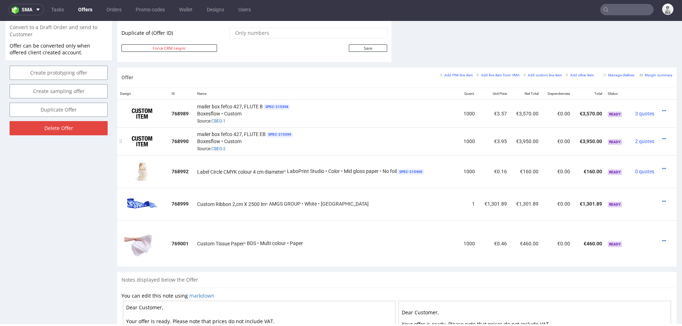
scroll to position [366, 0]
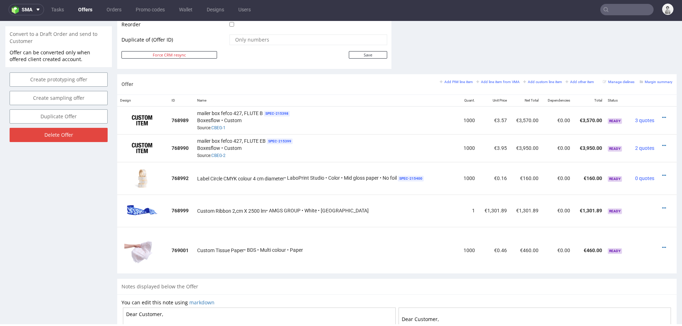
click at [453, 80] on small "Add PIM line item" at bounding box center [456, 82] width 33 height 4
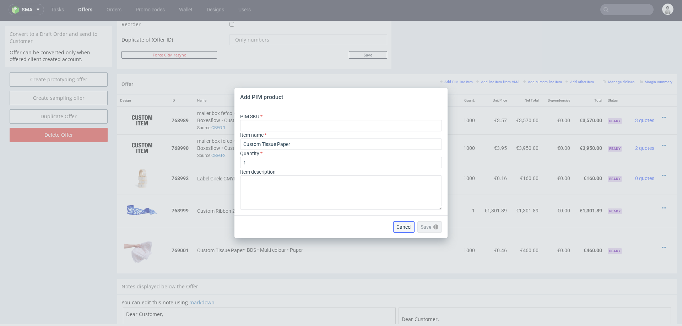
click at [401, 226] on span "Cancel" at bounding box center [404, 227] width 15 height 5
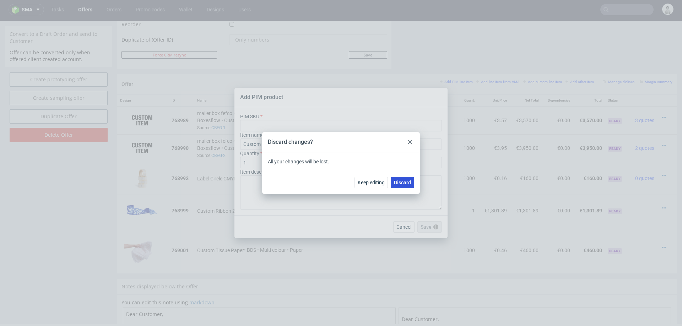
click at [403, 187] on button "Discard" at bounding box center [402, 182] width 23 height 11
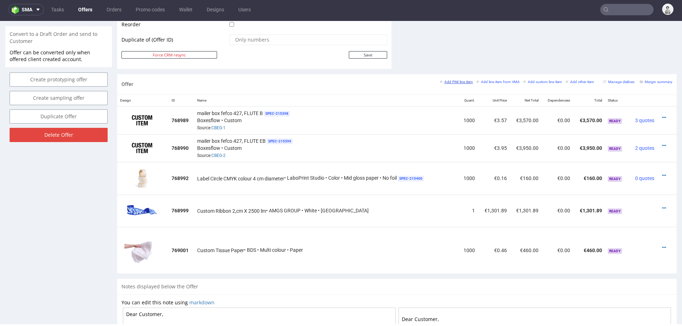
click at [456, 81] on small "Add PIM line item" at bounding box center [456, 82] width 33 height 4
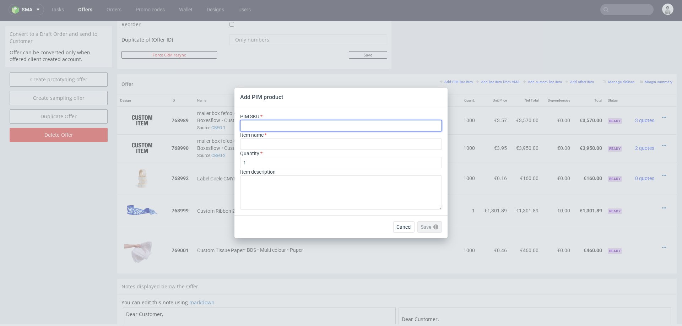
click at [339, 131] on input "text" at bounding box center [341, 125] width 202 height 11
click at [345, 125] on input "text" at bounding box center [341, 125] width 202 height 11
paste input "card--printed-card--A6--white-matt--indigo-print-two-sides--none"
type input "card--printed-card--A6--white-matt--indigo-print-two-sides--none"
type input "Kartki do paczek"
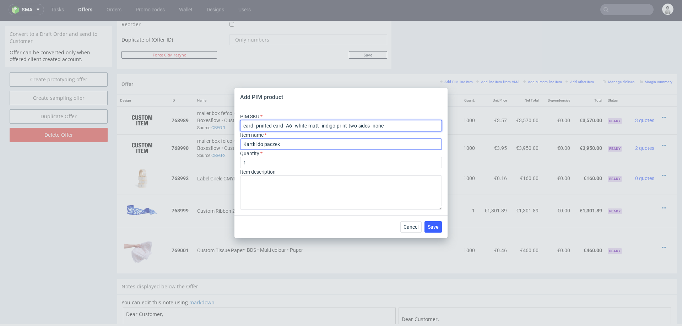
type input "card--printed-card--A6--white-matt--indigo-print-two-sides--none"
click at [321, 144] on input "Kartki do paczek" at bounding box center [341, 144] width 202 height 11
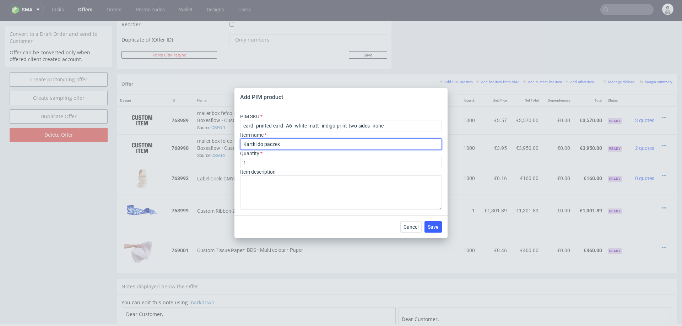
click at [321, 144] on input "Kartki do paczek" at bounding box center [341, 144] width 202 height 11
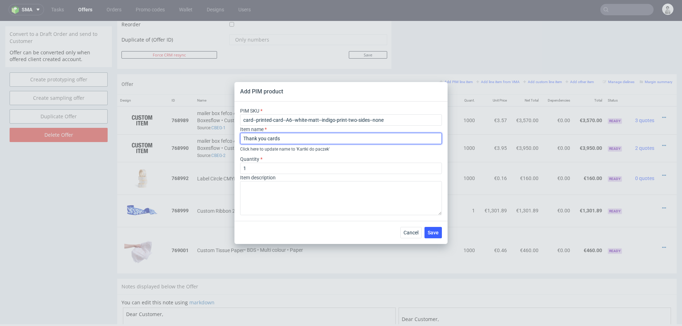
type input "Thank You Cards A6"
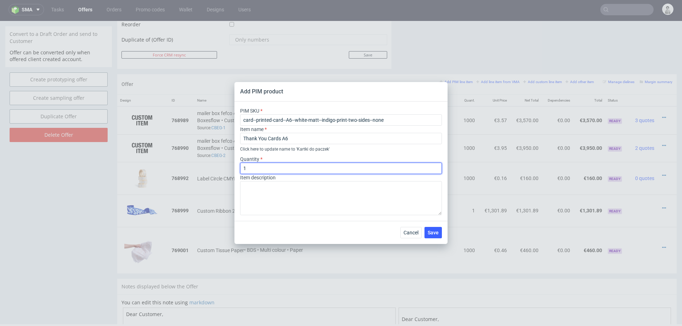
click at [317, 168] on input "1" at bounding box center [341, 168] width 202 height 11
type input "1000"
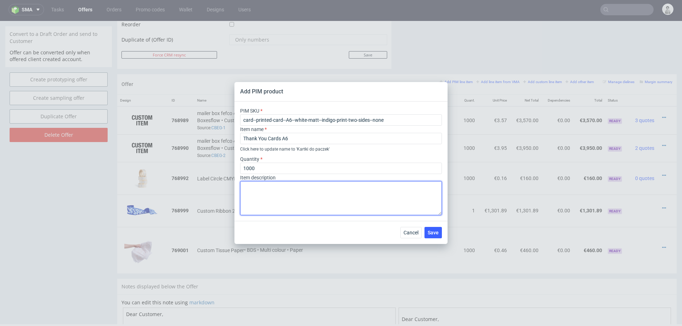
click at [307, 195] on textarea at bounding box center [341, 198] width 202 height 34
type textarea "Print on both sides, colour: white"
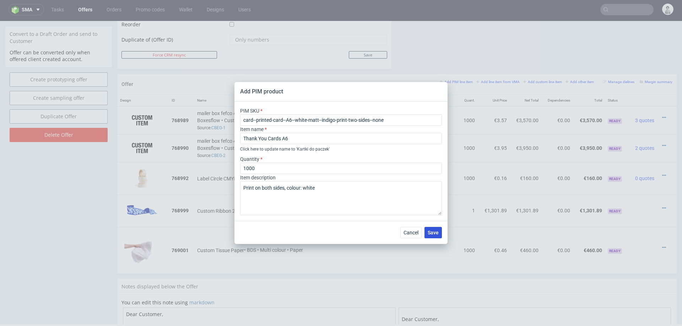
click at [433, 234] on span "Save" at bounding box center [433, 232] width 11 height 5
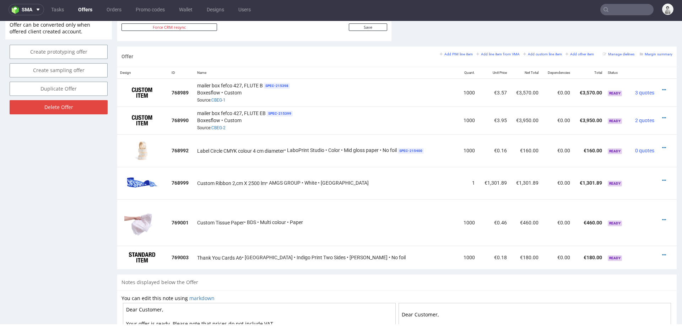
scroll to position [396, 0]
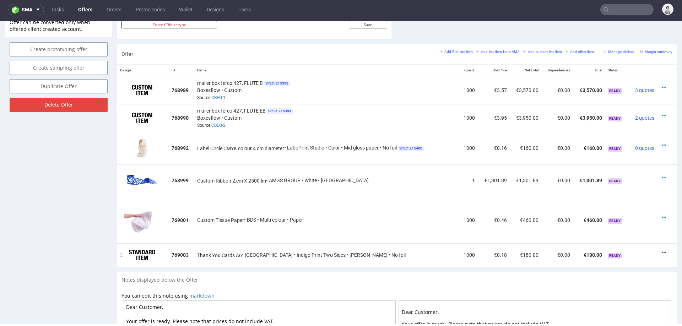
click at [662, 250] on icon at bounding box center [664, 252] width 4 height 5
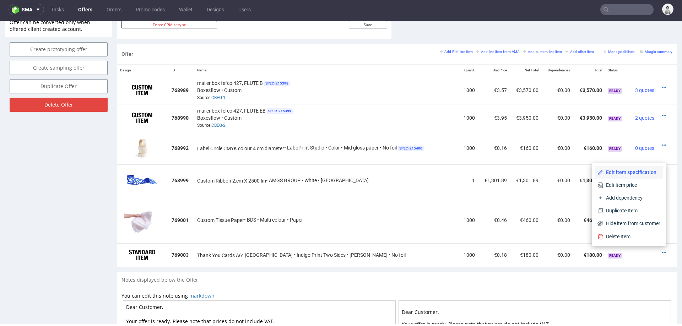
click at [612, 171] on span "Edit item specification" at bounding box center [631, 172] width 57 height 7
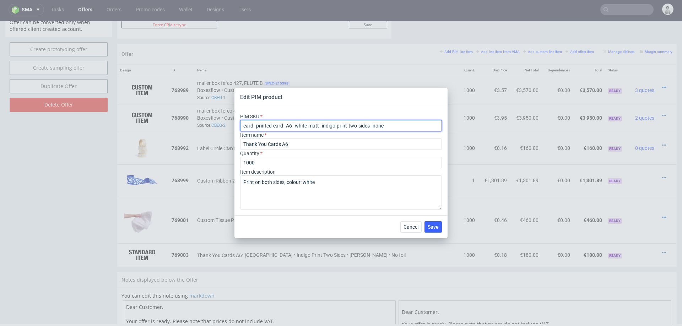
click at [370, 125] on input "card--printed-card--A6--white-matt--indigo-print-two-sides--none" at bounding box center [341, 125] width 202 height 11
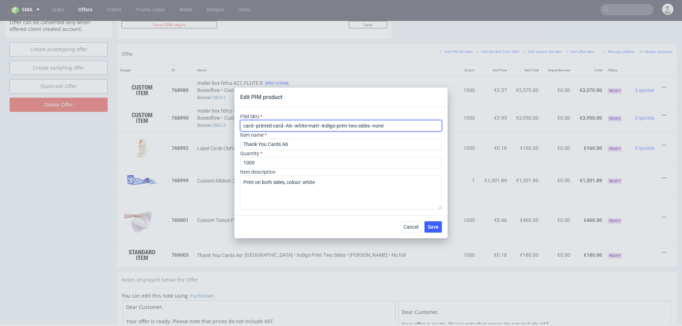
paste input "ph-277-14631"
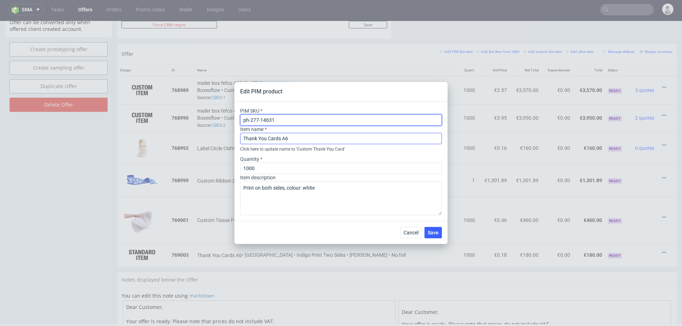
type input "ph-277-14631"
click at [313, 140] on input "Thank You Cards A6" at bounding box center [341, 138] width 202 height 11
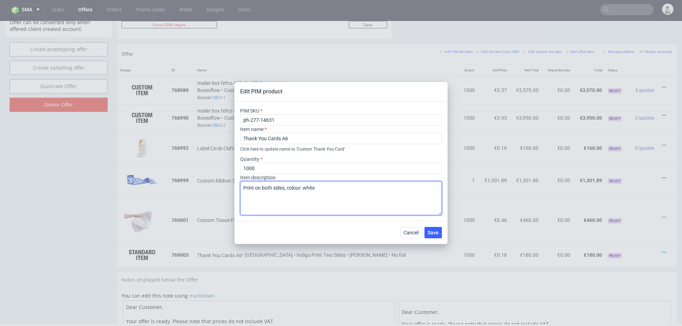
click at [331, 208] on textarea "Print on both sides, colour: white" at bounding box center [341, 198] width 202 height 34
type textarea "Print on both sides, colour: white, Hot Stamping"
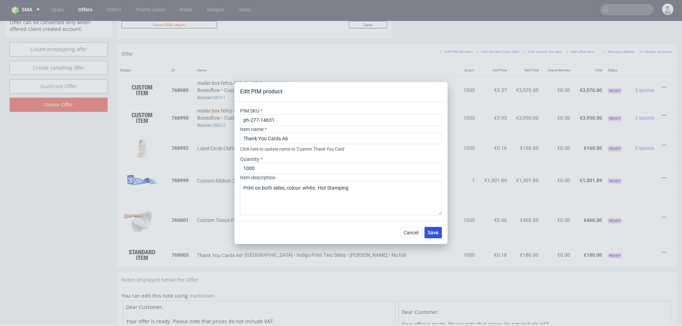
click at [431, 232] on span "Save" at bounding box center [433, 232] width 11 height 5
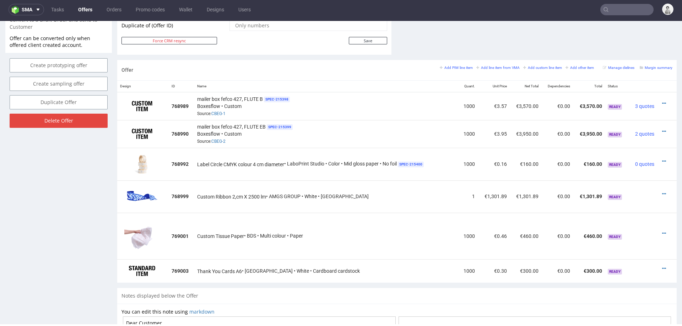
scroll to position [382, 0]
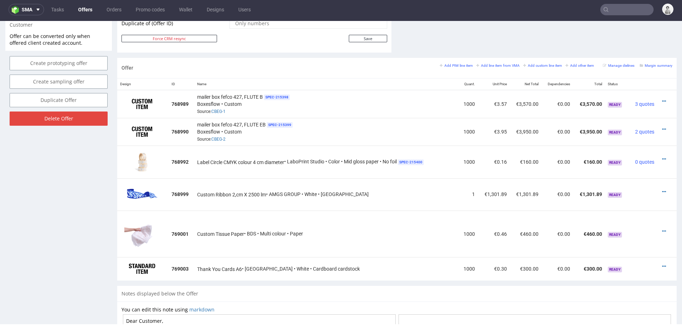
click at [444, 67] on div "Add PIM line item Add line item from VMA Add custom line item Add other item" at bounding box center [519, 65] width 158 height 6
click at [446, 64] on small "Add PIM line item" at bounding box center [456, 66] width 33 height 4
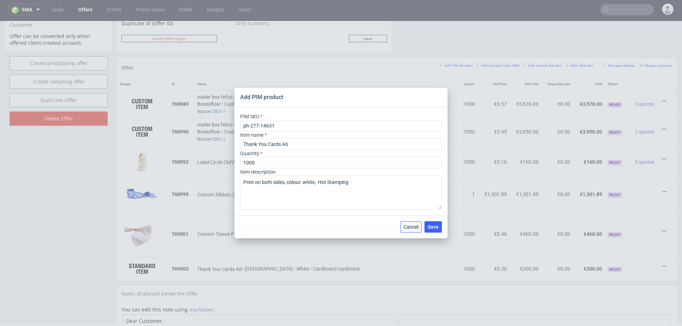
click at [413, 228] on span "Cancel" at bounding box center [411, 227] width 15 height 5
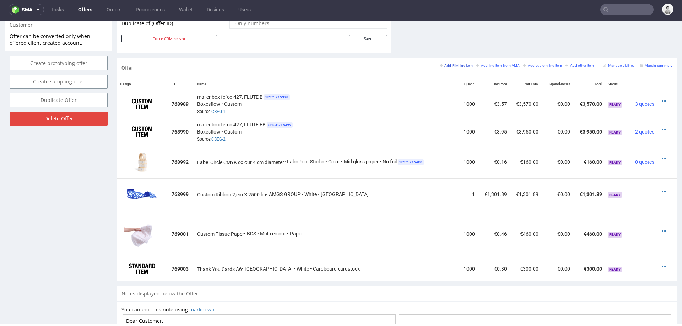
click at [452, 64] on small "Add PIM line item" at bounding box center [456, 66] width 33 height 4
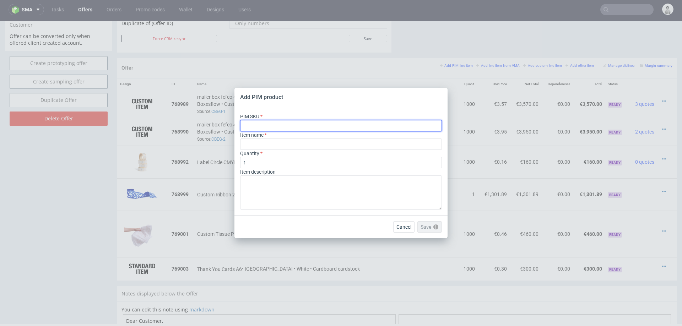
click at [340, 125] on input "text" at bounding box center [341, 125] width 202 height 11
paste input "ph-1298-13993"
type input "ph-1298-13993"
type input "Custom Drawer Box"
type input "ph-1298-13993"
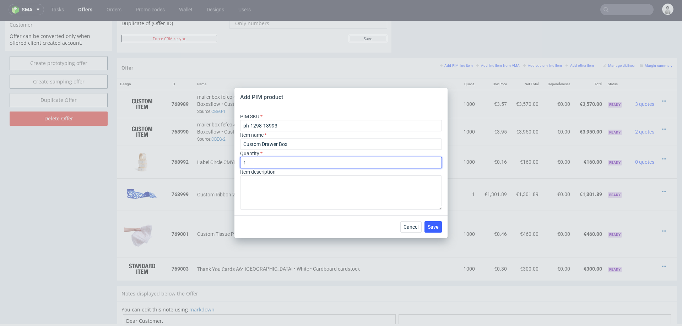
click at [310, 161] on input "1" at bounding box center [341, 162] width 202 height 11
click at [310, 164] on input "1" at bounding box center [341, 162] width 202 height 11
type input "100"
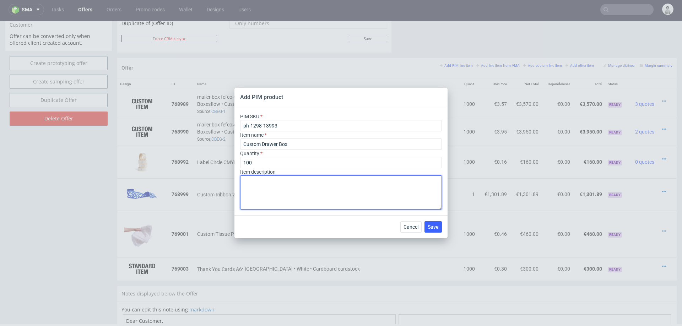
click at [307, 190] on textarea at bounding box center [341, 193] width 202 height 34
paste textarea "Multicolour - CMYK"
type textarea "Premium white Multicolour - CMYK 300 gsm, matt finish 12x12x5 cm"
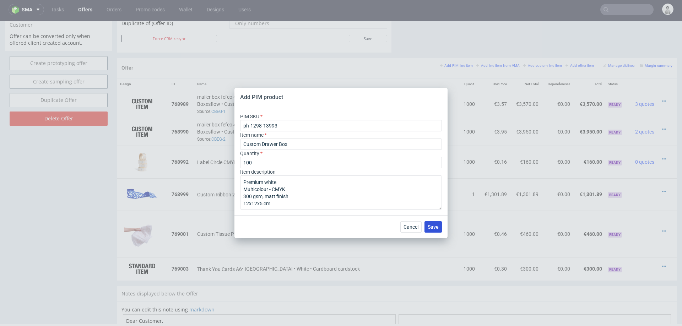
click at [438, 229] on span "Save" at bounding box center [433, 227] width 11 height 5
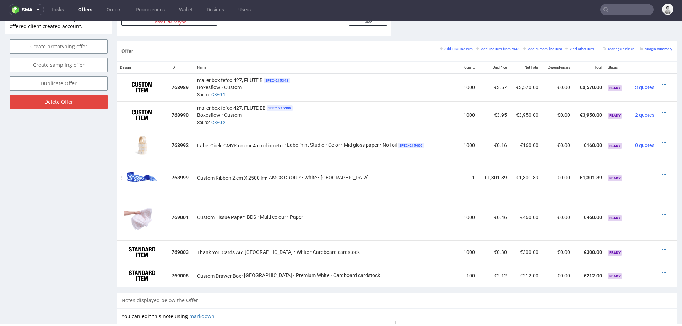
scroll to position [392, 0]
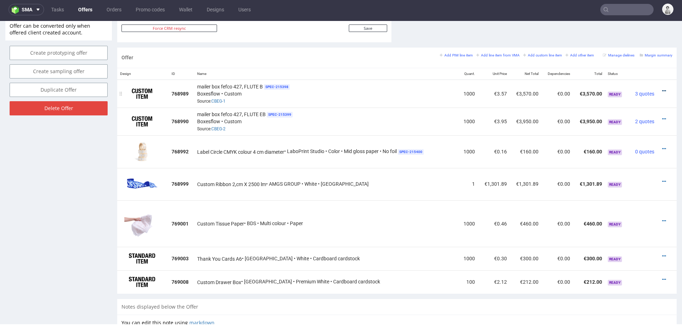
click at [662, 88] on icon at bounding box center [664, 90] width 4 height 5
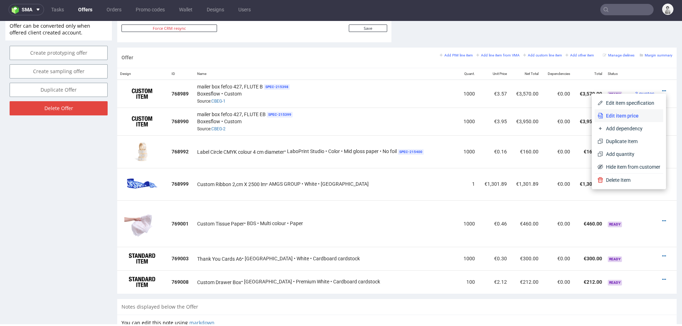
click at [610, 115] on span "Edit item price" at bounding box center [631, 115] width 57 height 7
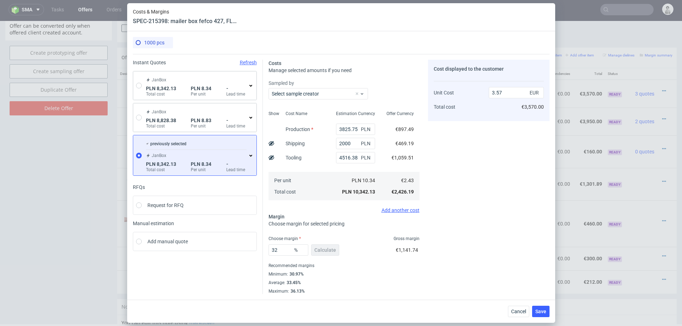
click at [247, 116] on div "JanBox PLN 8,828.38 Total cost PLN 8.83 Per unit - Lead time" at bounding box center [196, 117] width 103 height 23
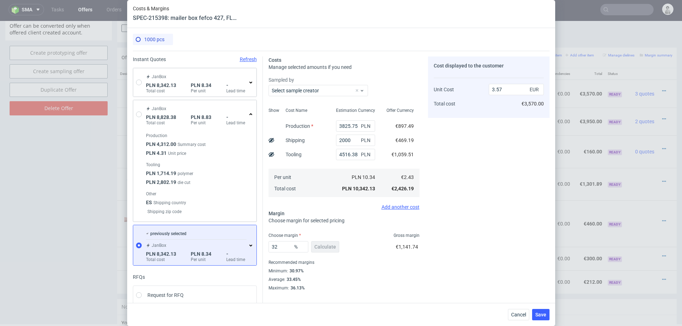
click at [249, 114] on icon at bounding box center [251, 115] width 6 height 6
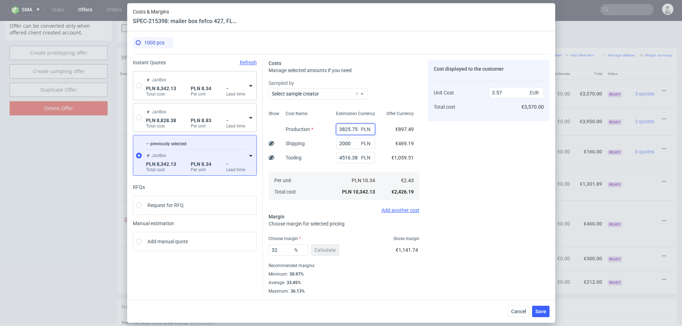
click at [341, 129] on input "3825.75" at bounding box center [355, 129] width 39 height 11
type input "4825.75"
type input "3.91"
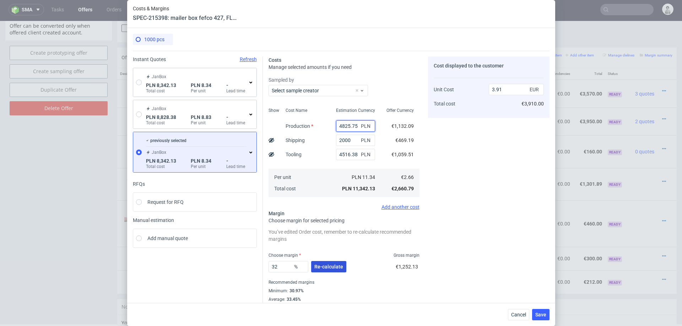
type input "4825.75"
click at [331, 267] on span "Re-calculate" at bounding box center [329, 266] width 29 height 5
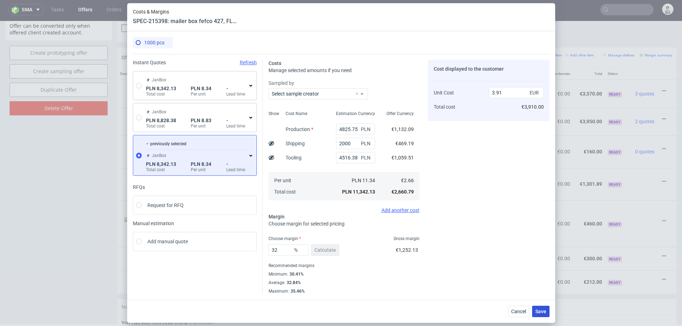
click at [539, 310] on span "Save" at bounding box center [541, 311] width 11 height 5
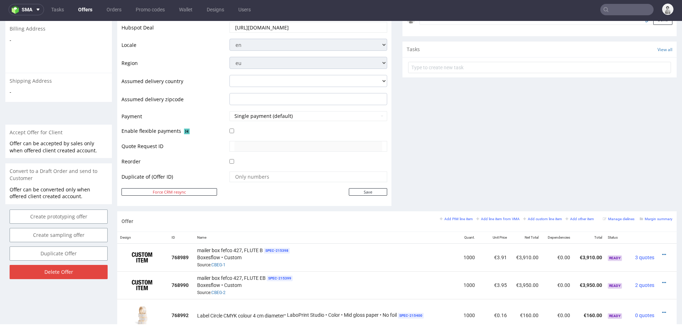
scroll to position [252, 0]
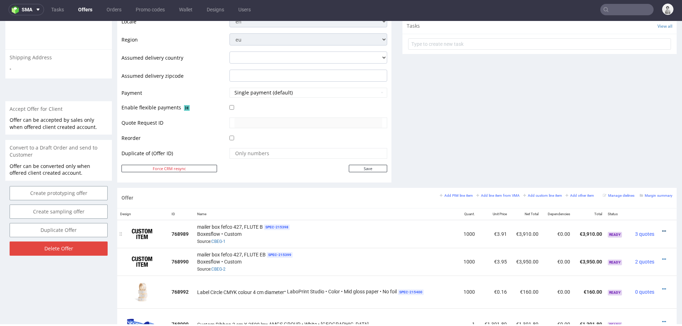
click at [662, 229] on icon at bounding box center [664, 231] width 4 height 5
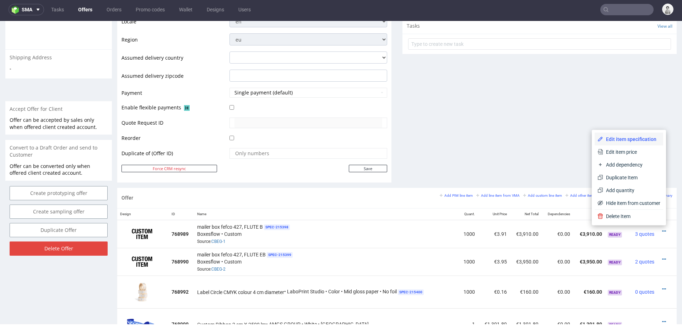
click at [624, 136] on span "Edit item specification" at bounding box center [631, 139] width 57 height 7
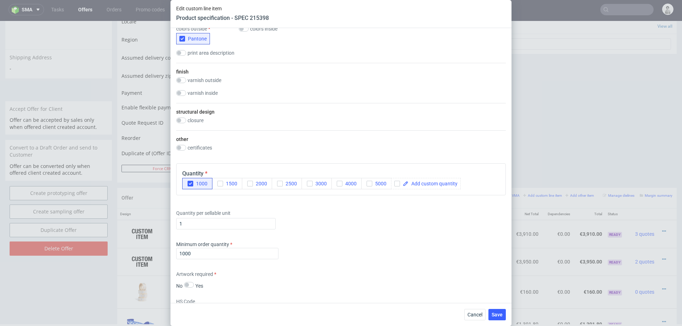
scroll to position [387, 0]
click at [183, 147] on input "checkbox" at bounding box center [181, 148] width 10 height 6
checkbox input "true"
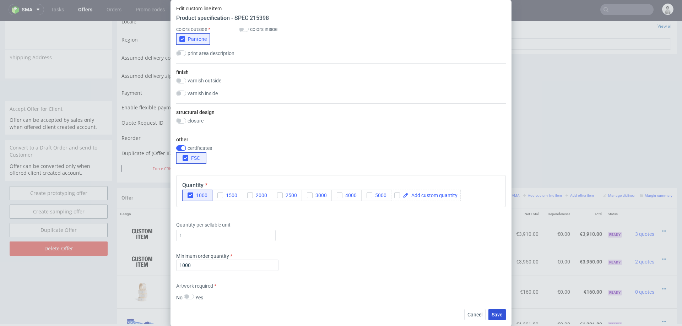
click at [494, 313] on span "Save" at bounding box center [497, 314] width 11 height 5
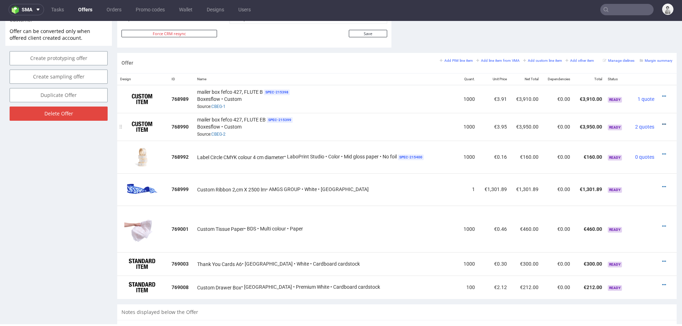
click at [662, 122] on icon at bounding box center [664, 124] width 4 height 5
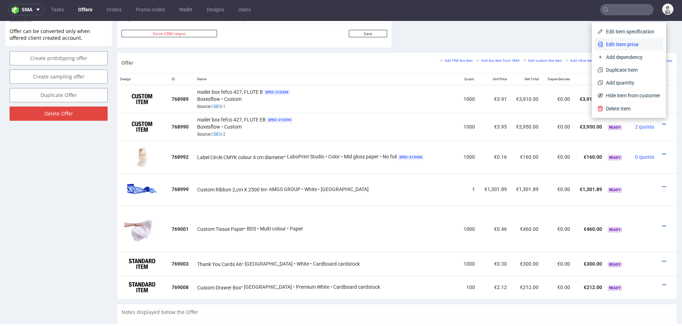
click at [627, 46] on span "Edit item price" at bounding box center [631, 44] width 57 height 7
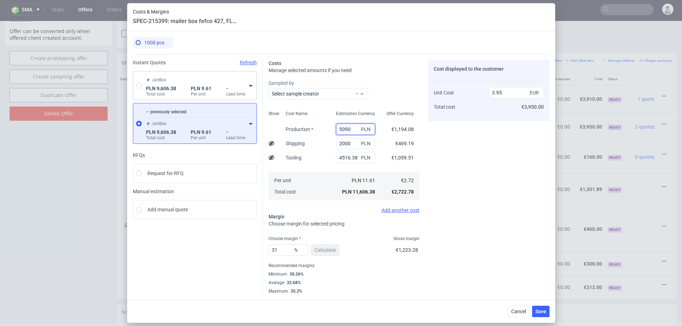
click at [342, 130] on input "5090" at bounding box center [355, 129] width 39 height 11
type input "6090"
type input "4.29"
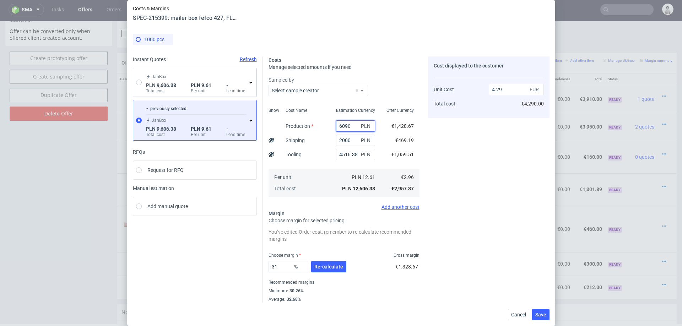
type input "6090"
click at [520, 256] on div "Cost displayed to the customer Unit Cost Total cost 4.29 EUR €4,290.00" at bounding box center [489, 184] width 122 height 254
click at [327, 264] on span "Re-calculate" at bounding box center [329, 266] width 29 height 5
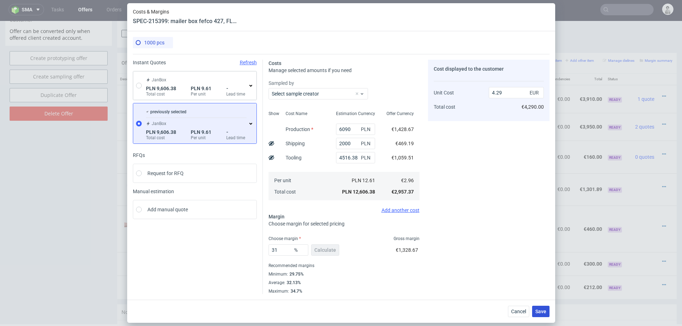
click at [544, 311] on span "Save" at bounding box center [541, 311] width 11 height 5
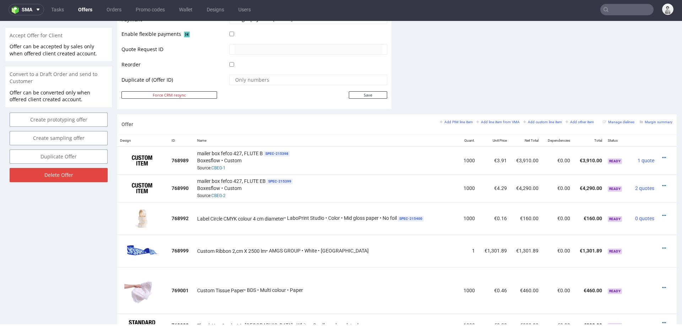
scroll to position [328, 0]
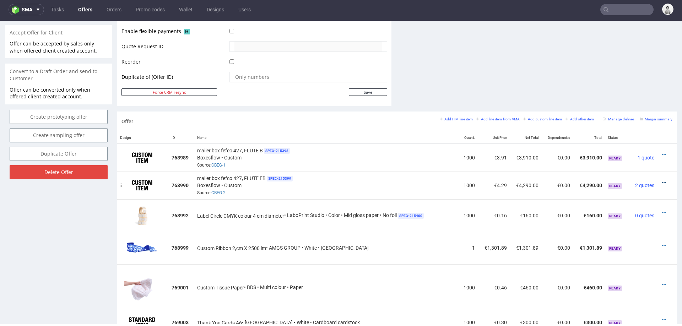
click at [662, 181] on icon at bounding box center [664, 183] width 4 height 5
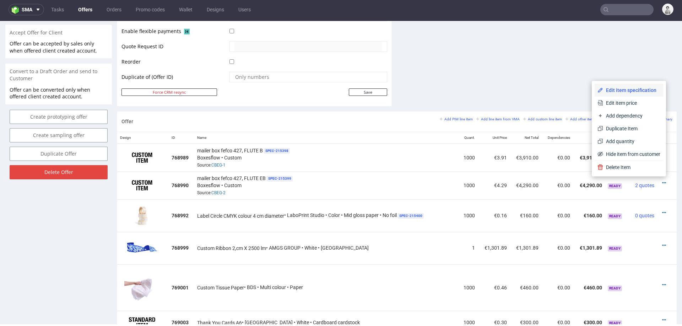
click at [634, 90] on span "Edit item specification" at bounding box center [631, 90] width 57 height 7
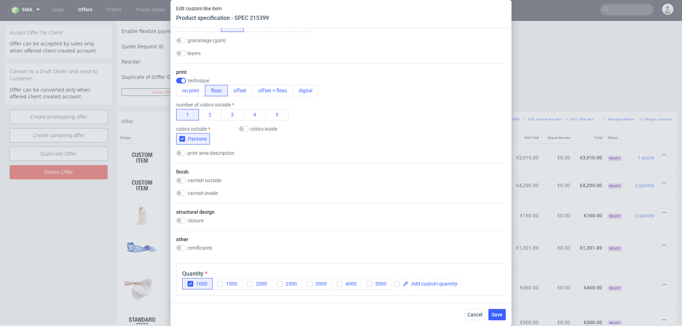
scroll to position [271, 0]
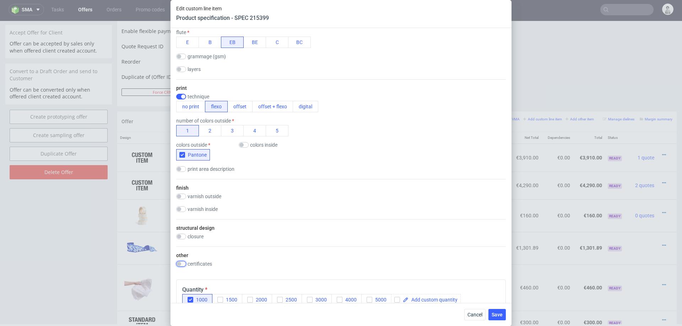
click at [182, 263] on input "checkbox" at bounding box center [181, 264] width 10 height 6
checkbox input "true"
click at [496, 314] on span "Save" at bounding box center [497, 314] width 11 height 5
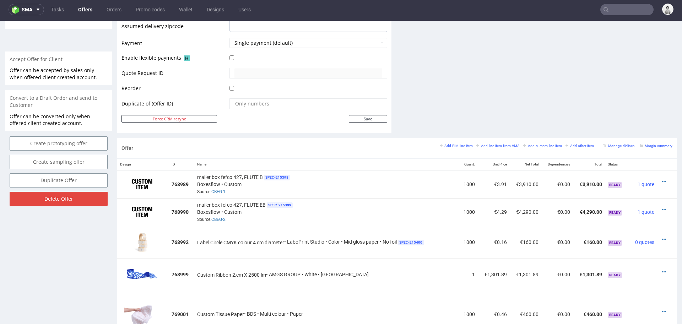
scroll to position [302, 0]
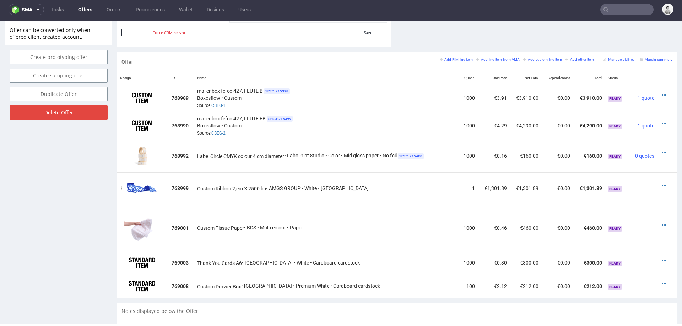
scroll to position [388, 0]
click at [662, 222] on icon at bounding box center [664, 224] width 4 height 5
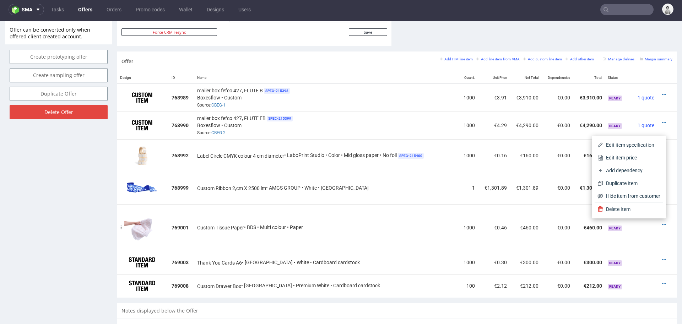
click at [460, 213] on td "1000" at bounding box center [468, 227] width 19 height 47
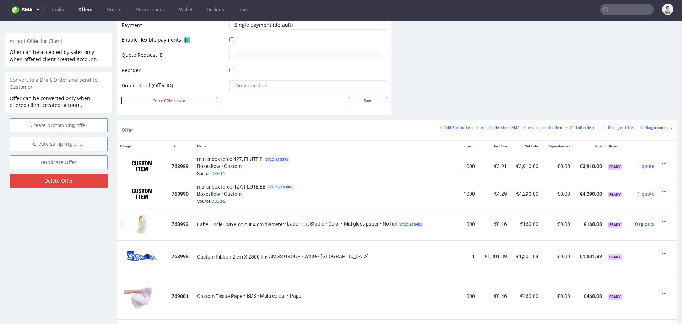
scroll to position [383, 0]
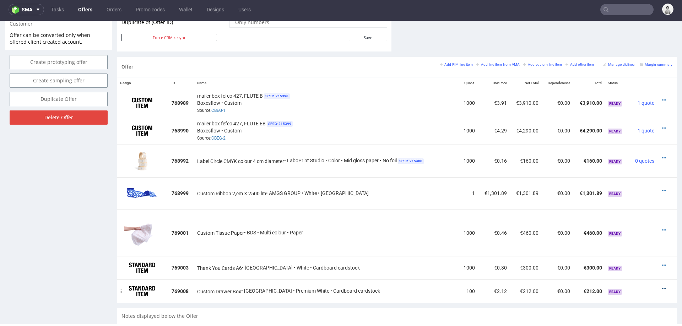
click at [662, 286] on icon at bounding box center [664, 288] width 4 height 5
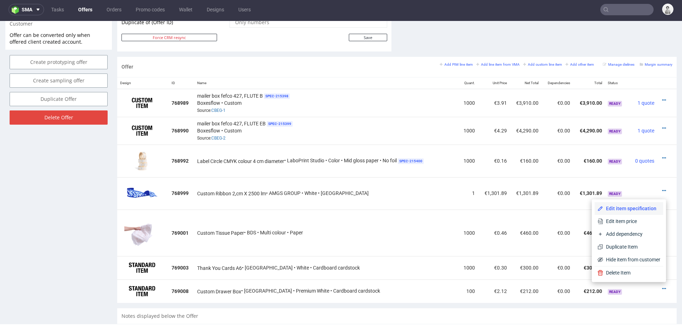
click at [620, 204] on li "Edit item specification" at bounding box center [629, 208] width 69 height 13
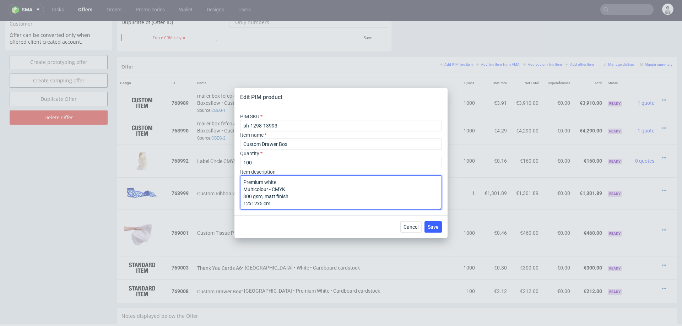
click at [367, 203] on textarea "Premium white Multicolour - CMYK 300 gsm, matt finish 12x12x5 cm" at bounding box center [341, 193] width 202 height 34
paste textarea "Made in Europe Recyclable Recyclable Biodegradable material Biodegradable mater…"
drag, startPoint x: 310, startPoint y: 205, endPoint x: 231, endPoint y: 204, distance: 78.9
click at [231, 204] on div "Edit PIM product PIM SKU ph-1298-13993 Item name Custom Drawer Box Quantity 100…" at bounding box center [341, 163] width 682 height 326
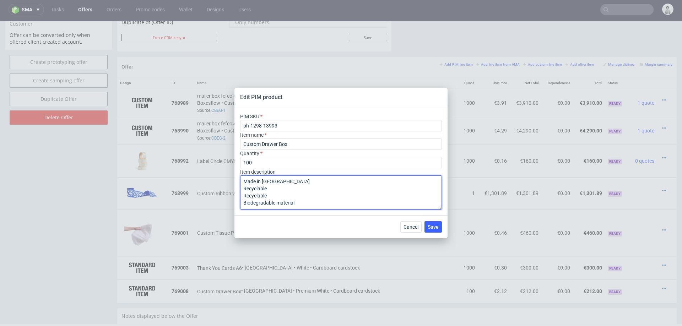
click at [263, 190] on textarea "Premium white Multicolour - CMYK 300 gsm, matt finish 12x12x5 cm Made in Europe…" at bounding box center [341, 193] width 202 height 34
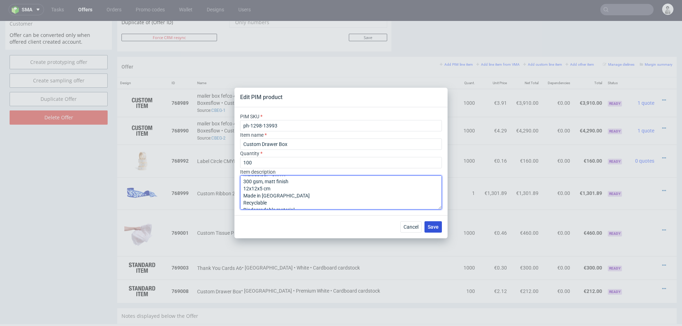
type textarea "Premium white Multicolour - CMYK 300 gsm, matt finish 12x12x5 cm Made in Europe…"
click at [436, 229] on span "Save" at bounding box center [433, 227] width 11 height 5
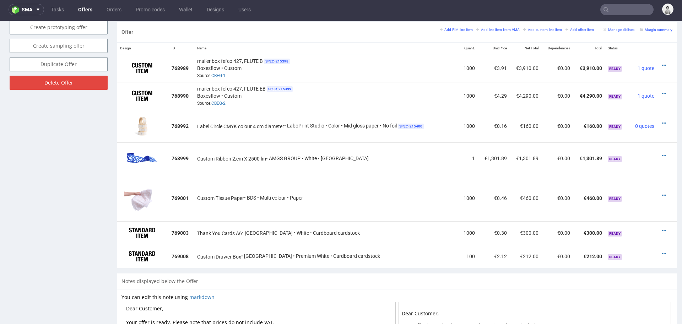
scroll to position [430, 0]
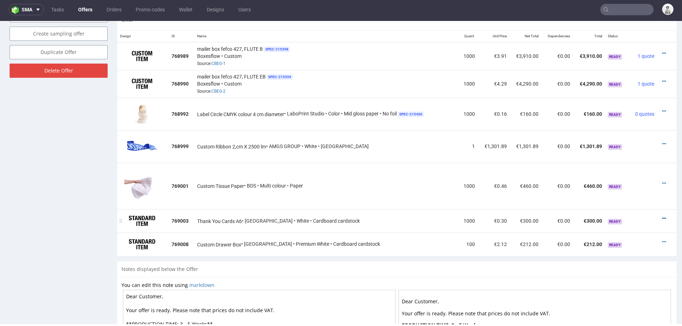
click at [662, 216] on icon at bounding box center [664, 218] width 4 height 5
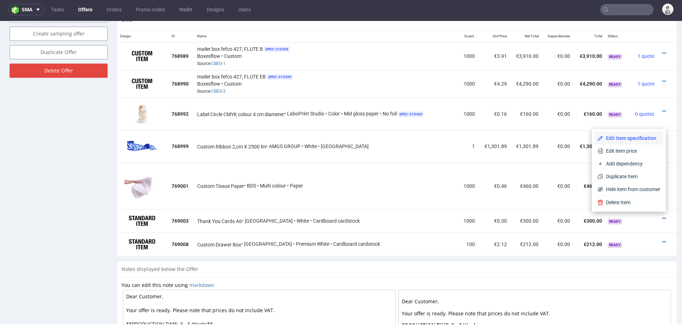
click at [631, 138] on span "Edit item specification" at bounding box center [631, 138] width 57 height 7
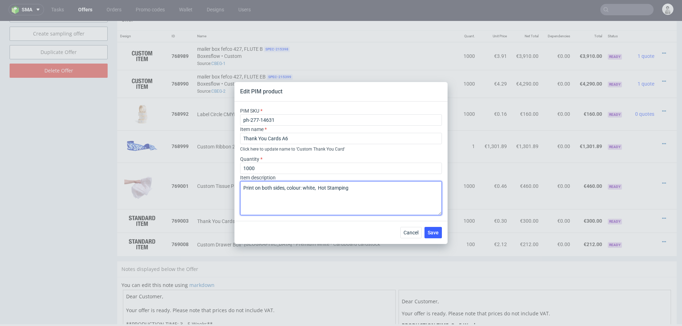
click at [325, 202] on textarea "Print on both sides, colour: white, Hot Stamping" at bounding box center [341, 198] width 202 height 34
paste textarea "Biodegradable material Made in Europe Made in Europe Plastic-free Plastic-free …"
click at [256, 206] on textarea "Print on both sides, colour: white, Hot Stamping Biodegradable material Made in…" at bounding box center [341, 198] width 202 height 34
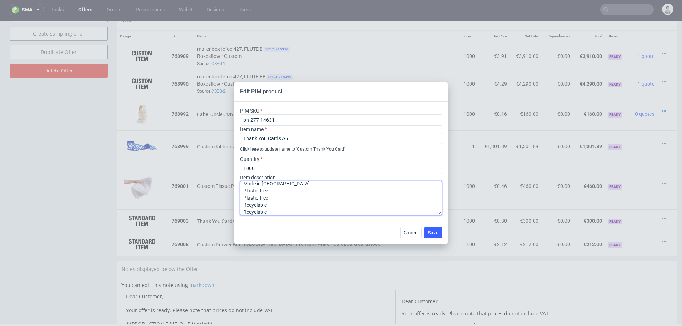
click at [256, 206] on textarea "Print on both sides, colour: white, Hot Stamping Biodegradable material Made in…" at bounding box center [341, 198] width 202 height 34
click at [261, 194] on textarea "Print on both sides, colour: white, Hot Stamping Biodegradable material Made in…" at bounding box center [341, 198] width 202 height 34
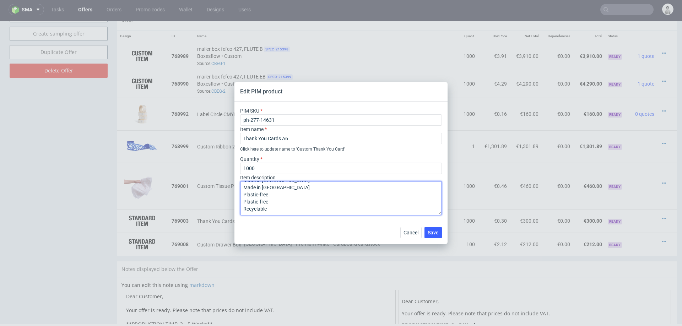
click at [261, 194] on textarea "Print on both sides, colour: white, Hot Stamping Biodegradable material Made in…" at bounding box center [341, 198] width 202 height 34
click at [251, 202] on textarea "Print on both sides, colour: white, Hot Stamping Biodegradable material Made in…" at bounding box center [341, 198] width 202 height 34
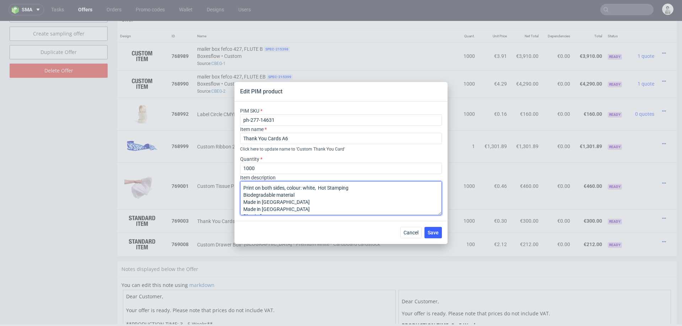
click at [251, 202] on textarea "Print on both sides, colour: white, Hot Stamping Biodegradable material Made in…" at bounding box center [341, 198] width 202 height 34
type textarea "Print on both sides, colour: white, Hot Stamping Biodegradable material Made in…"
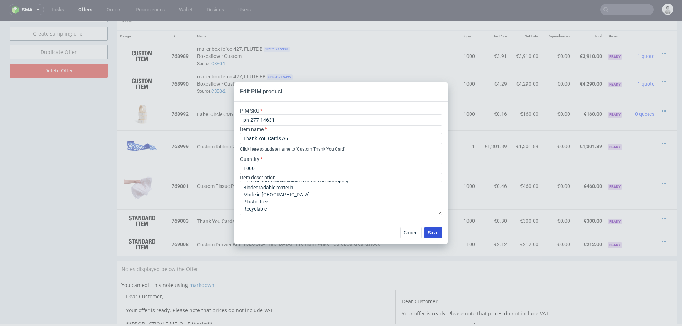
click at [432, 229] on button "Save" at bounding box center [433, 232] width 17 height 11
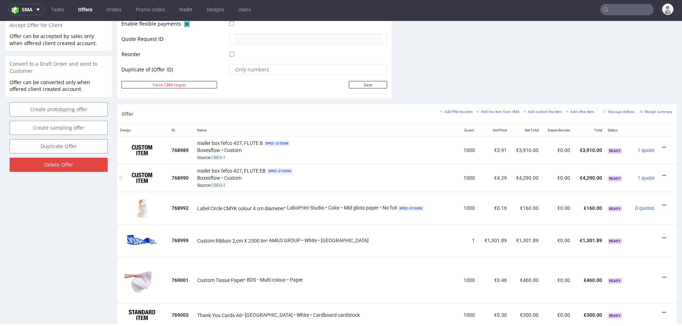
scroll to position [337, 0]
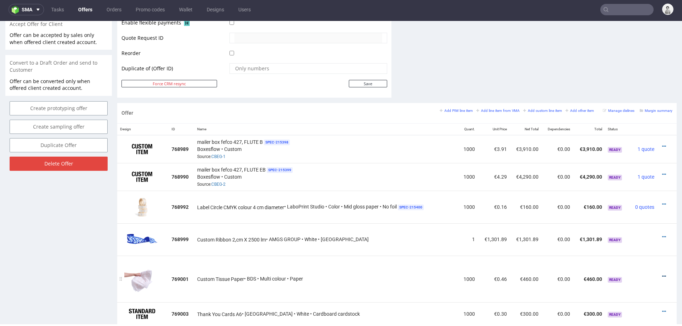
click at [662, 274] on icon at bounding box center [664, 276] width 4 height 5
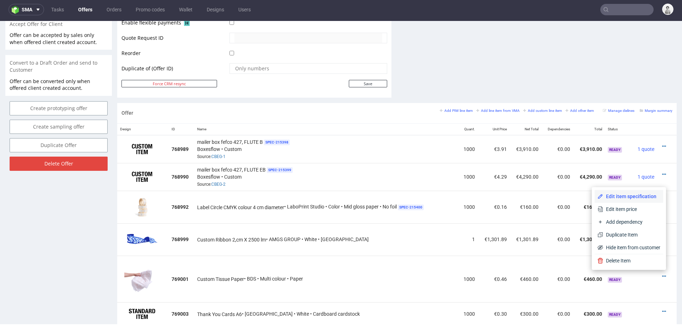
click at [626, 193] on span "Edit item specification" at bounding box center [631, 196] width 57 height 7
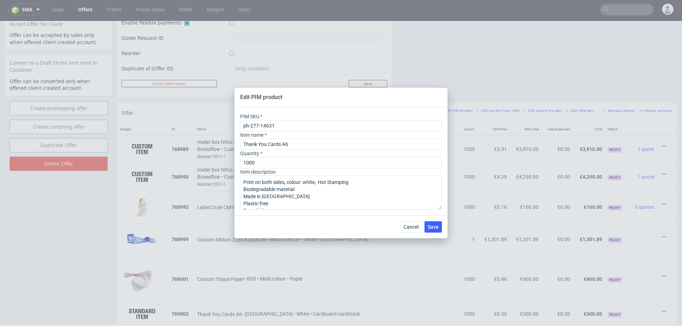
type input "ph-281-14600"
type input "Custom Tissue Paper"
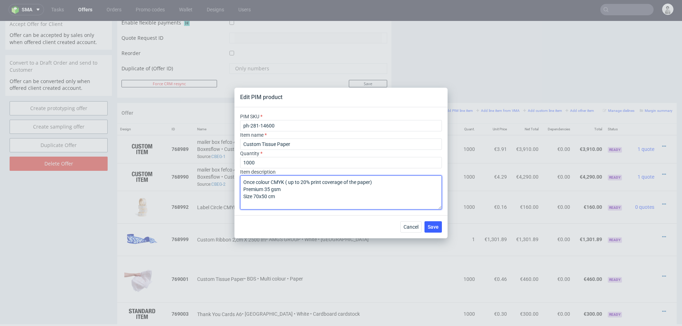
click at [388, 200] on textarea "Once colour CMYK ( up to 20% print coverage of the paper) Premium 35 gsm Size 7…" at bounding box center [341, 193] width 202 height 34
paste textarea "Biodegradable material Made in Europe Made in Europe Plastic-free Plastic-free …"
click at [260, 200] on textarea "Once colour CMYK ( up to 20% print coverage of the paper) Premium 35 gsm Size 7…" at bounding box center [341, 193] width 202 height 34
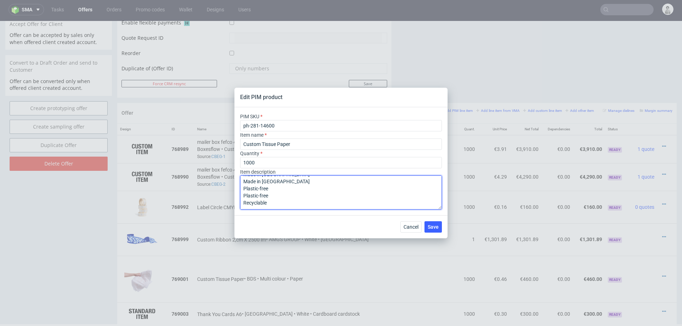
scroll to position [36, 0]
click at [253, 188] on textarea "Once colour CMYK ( up to 20% print coverage of the paper) Premium 35 gsm Size 7…" at bounding box center [341, 193] width 202 height 34
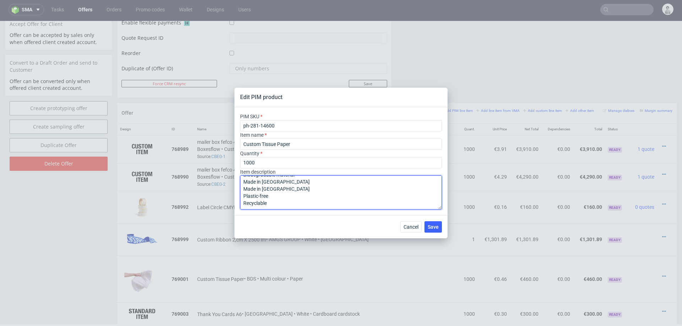
click at [264, 188] on textarea "Once colour CMYK ( up to 20% print coverage of the paper) Premium 35 gsm Size 7…" at bounding box center [341, 193] width 202 height 34
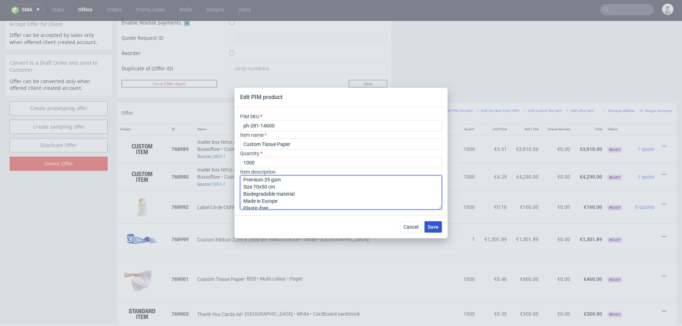
type textarea "Once colour CMYK ( up to 20% print coverage of the paper) Premium 35 gsm Size 7…"
click at [434, 226] on span "Save" at bounding box center [433, 227] width 11 height 5
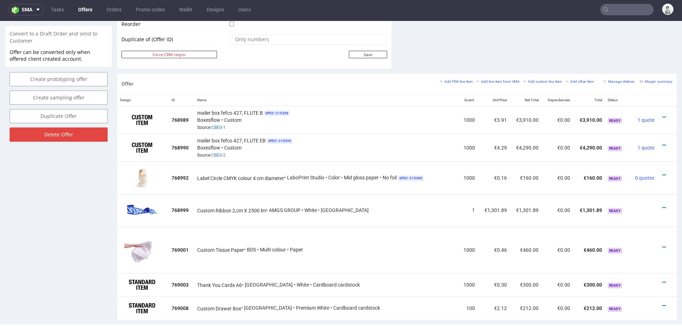
scroll to position [369, 0]
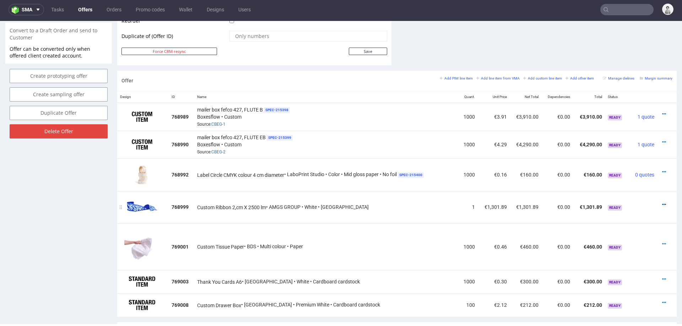
click at [662, 202] on icon at bounding box center [664, 204] width 4 height 5
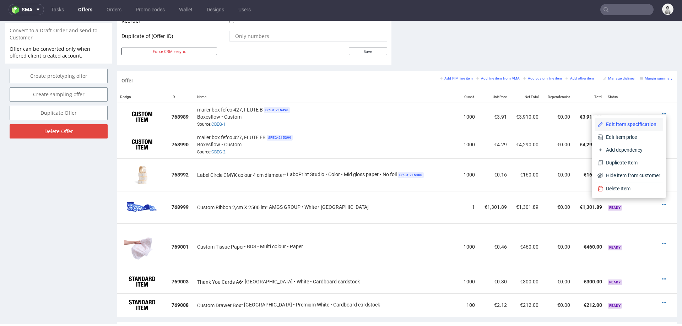
click at [634, 126] on span "Edit item specification" at bounding box center [631, 124] width 57 height 7
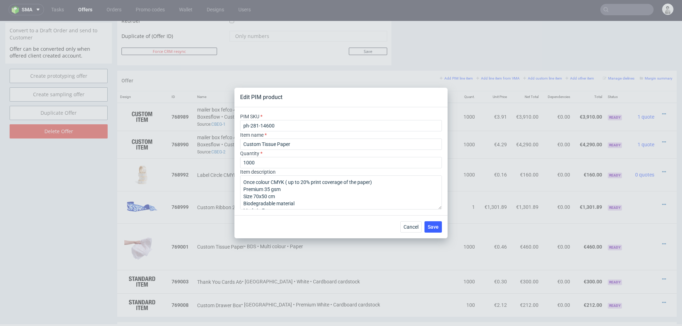
type input "ph-424-5974"
type input "Custom Ribbon 2,cm X 2500 lm"
type input "1"
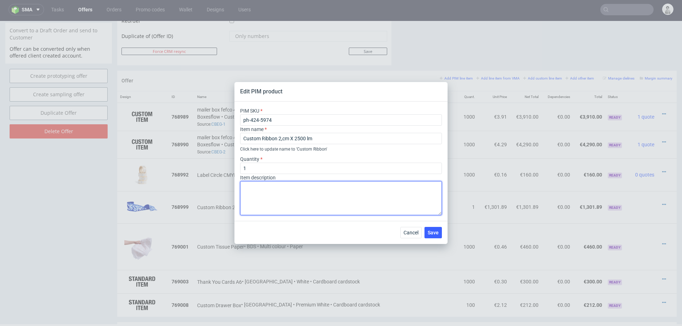
click at [284, 193] on textarea at bounding box center [341, 198] width 202 height 34
paste textarea "Made in Europe Reusable Reusable"
click at [248, 200] on textarea "Made in Europe Reusable Reusable" at bounding box center [341, 198] width 202 height 34
click at [245, 187] on textarea "Made in Europe Reusable" at bounding box center [341, 198] width 202 height 34
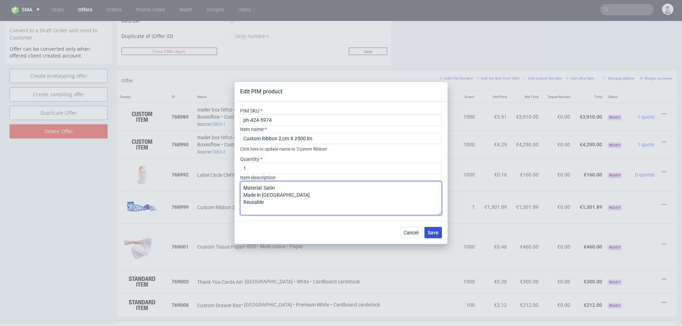
type textarea "Material: Satin Made in Europe Reusable"
click at [435, 234] on span "Save" at bounding box center [433, 232] width 11 height 5
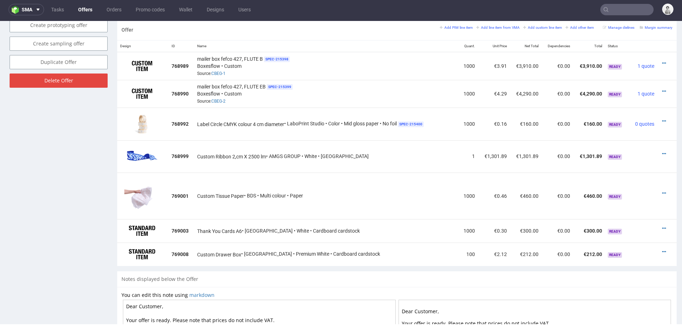
scroll to position [422, 0]
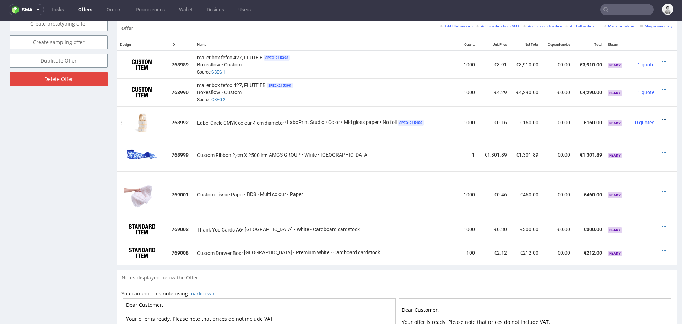
click at [662, 117] on icon at bounding box center [664, 119] width 4 height 5
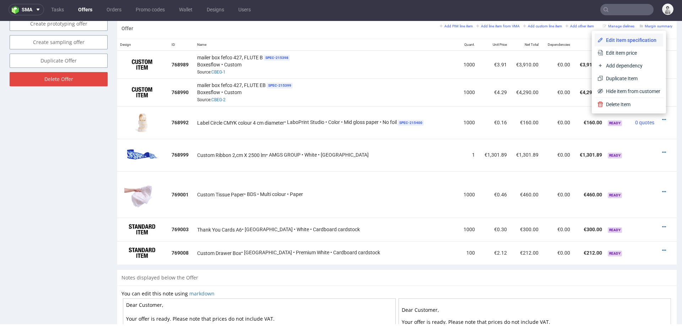
click at [625, 42] on span "Edit item specification" at bounding box center [631, 40] width 57 height 7
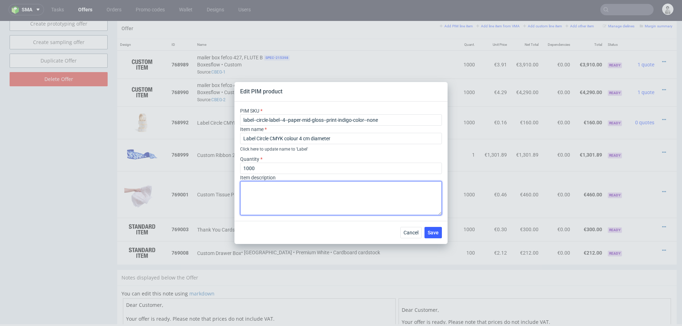
click at [318, 193] on textarea at bounding box center [341, 198] width 202 height 34
paste textarea "Machine-coated recycled paper (90gsm) with FSC-C151610 Eco properties Made in E…"
click at [264, 205] on textarea "Machine-coated recycled paper (90gsm) with FSC-C151610 Eco properties Made in E…" at bounding box center [341, 198] width 202 height 34
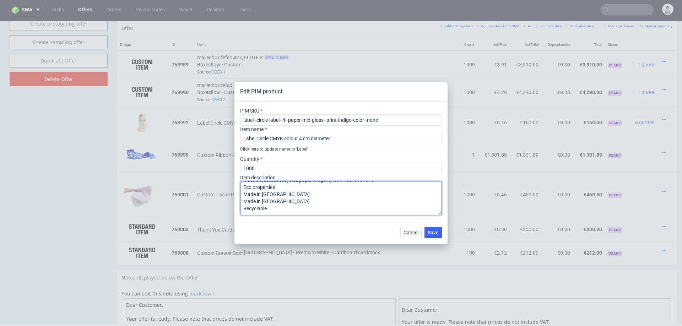
scroll to position [7, 0]
click at [263, 194] on textarea "Machine-coated recycled paper (90gsm) with FSC-C151610 Eco properties Made in E…" at bounding box center [341, 198] width 202 height 34
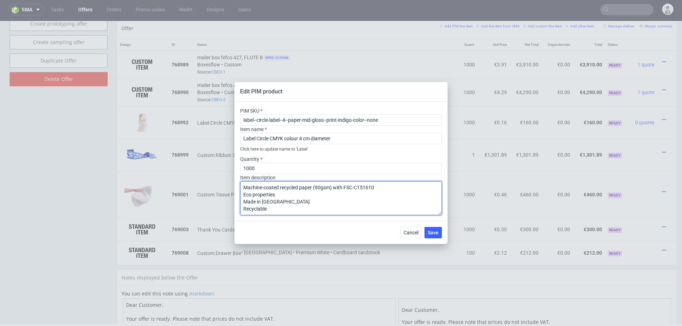
click at [267, 194] on textarea "Machine-coated recycled paper (90gsm) with FSC-C151610 Eco properties Made in E…" at bounding box center [341, 198] width 202 height 34
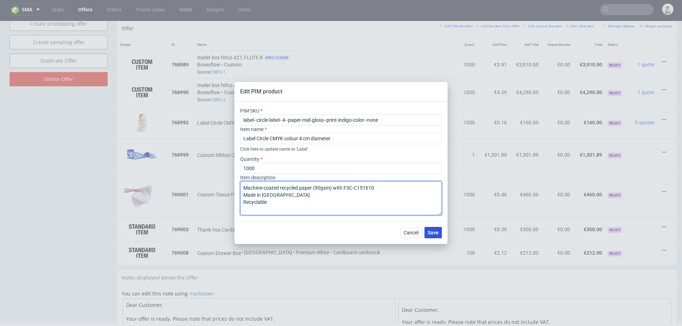
type textarea "Machine-coated recycled paper (90gsm) with FSC-C151610 Made in Europe Recyclable"
click at [434, 233] on span "Save" at bounding box center [433, 232] width 11 height 5
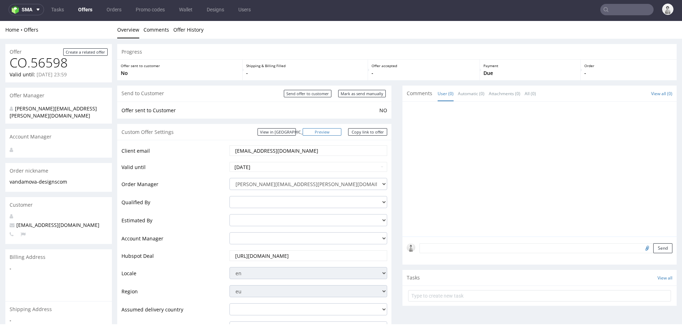
click at [333, 130] on link "Preview" at bounding box center [322, 131] width 39 height 7
click at [365, 131] on link "Copy link to offer" at bounding box center [367, 131] width 39 height 7
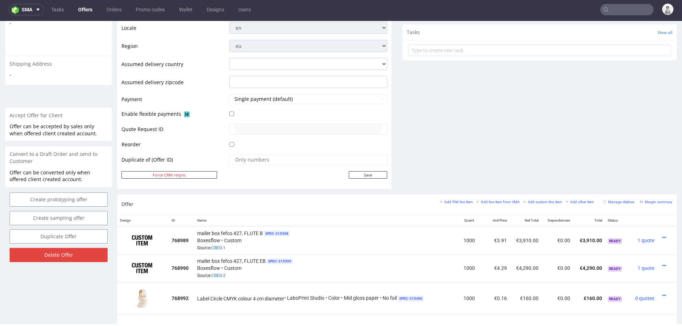
scroll to position [258, 0]
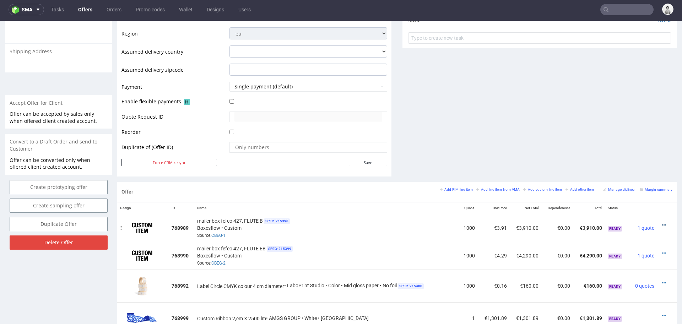
click at [662, 223] on icon at bounding box center [664, 225] width 4 height 5
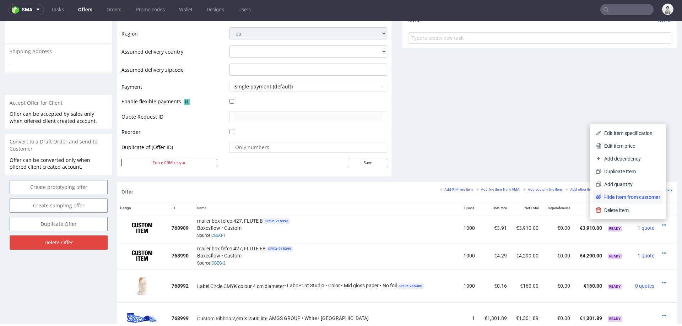
click at [627, 195] on span "Hide item from customer" at bounding box center [631, 197] width 59 height 7
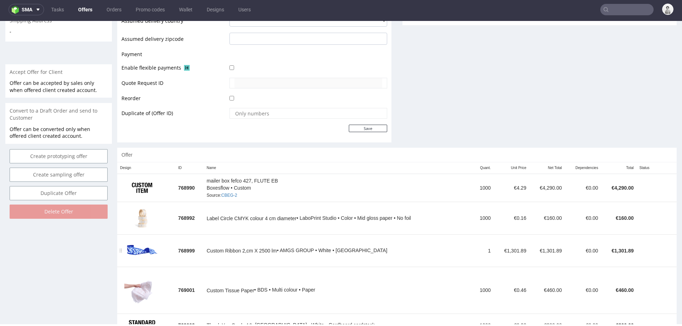
scroll to position [290, 0]
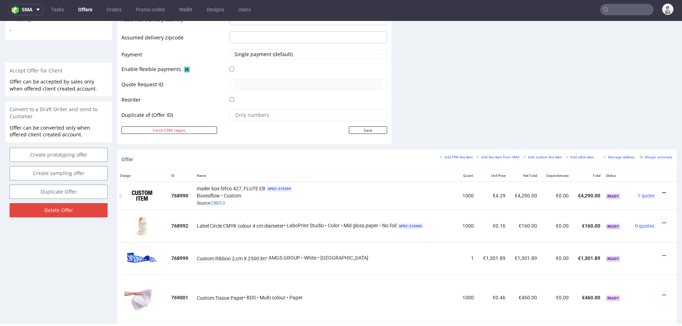
click at [662, 190] on icon at bounding box center [664, 192] width 4 height 5
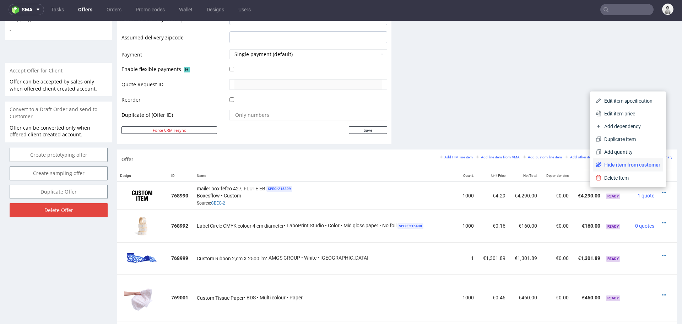
click at [635, 163] on span "Hide item from customer" at bounding box center [631, 164] width 59 height 7
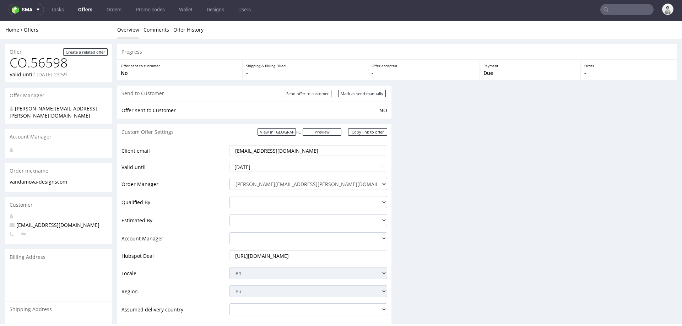
scroll to position [0, 0]
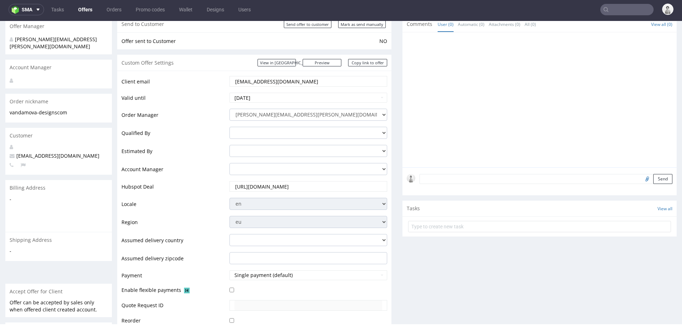
scroll to position [21, 0]
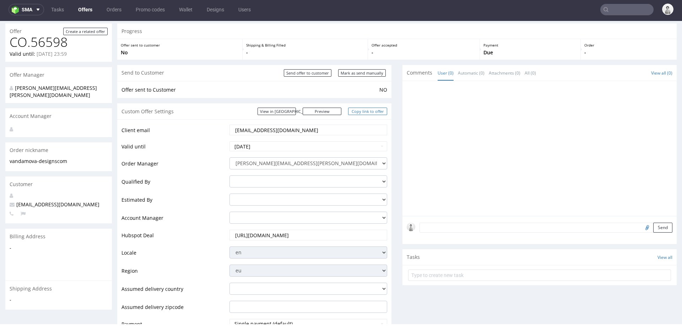
click at [360, 110] on link "Copy link to offer" at bounding box center [367, 111] width 39 height 7
click at [364, 69] on input "Mark as send manually" at bounding box center [362, 72] width 48 height 7
type input "In progress..."
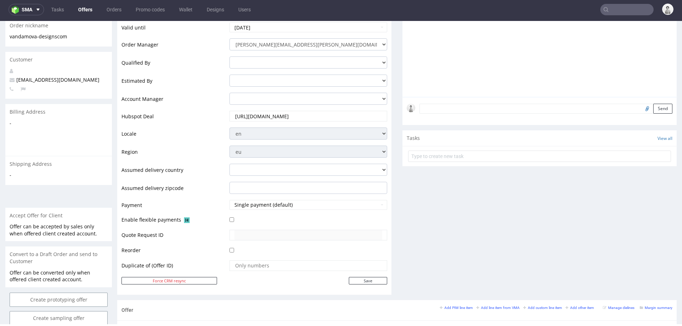
scroll to position [0, 0]
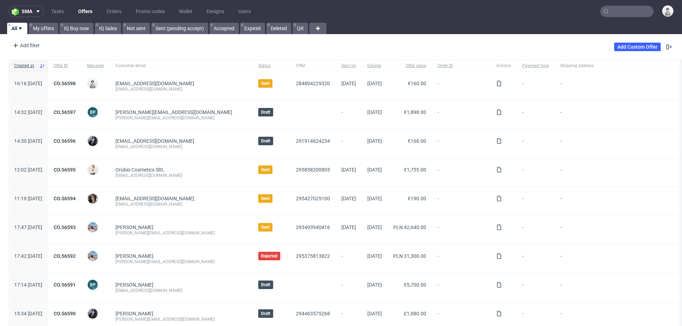
click at [611, 14] on input "text" at bounding box center [627, 11] width 53 height 11
click at [560, 13] on input "b" at bounding box center [584, 11] width 139 height 11
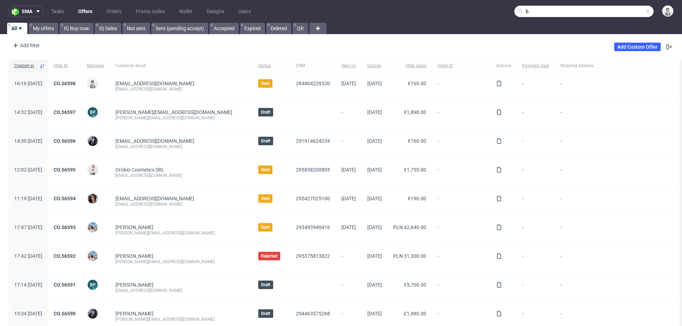
paste input "[EMAIL_ADDRESS][DOMAIN_NAME]"
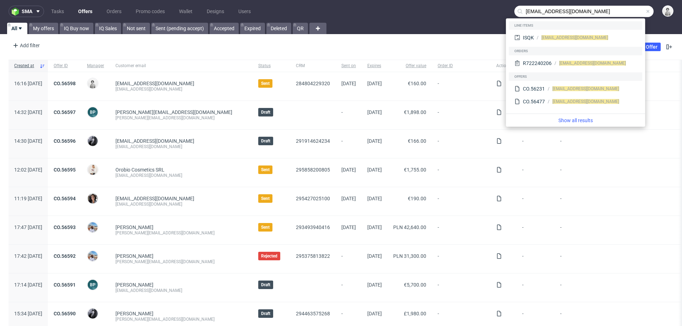
type input "[EMAIL_ADDRESS][DOMAIN_NAME]"
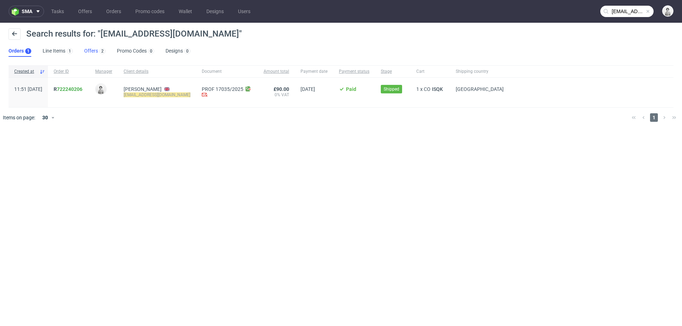
click at [86, 52] on link "Offers 2" at bounding box center [94, 50] width 21 height 11
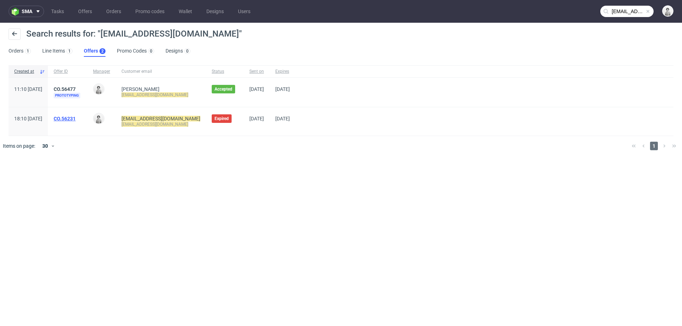
click at [76, 118] on link "CO.56231" at bounding box center [65, 119] width 22 height 6
